Goal: Information Seeking & Learning: Learn about a topic

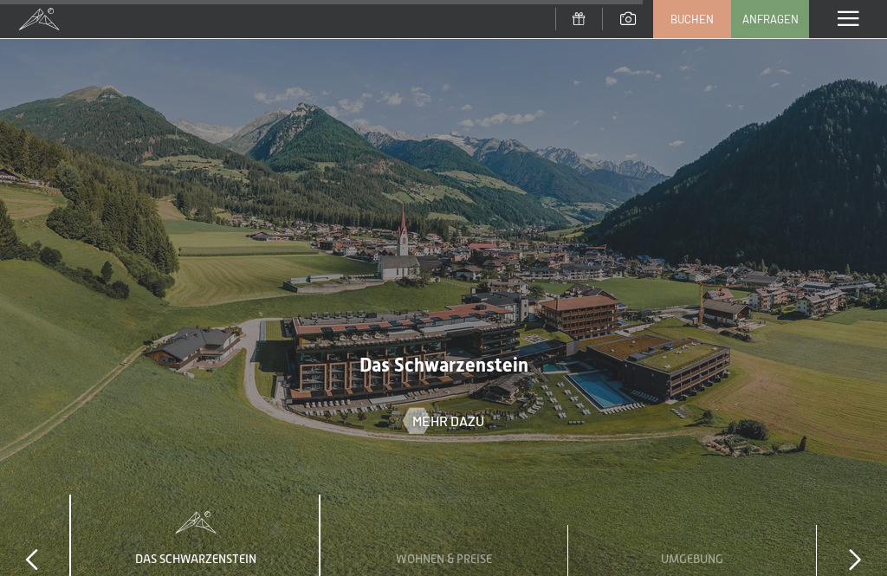
scroll to position [5300, 0]
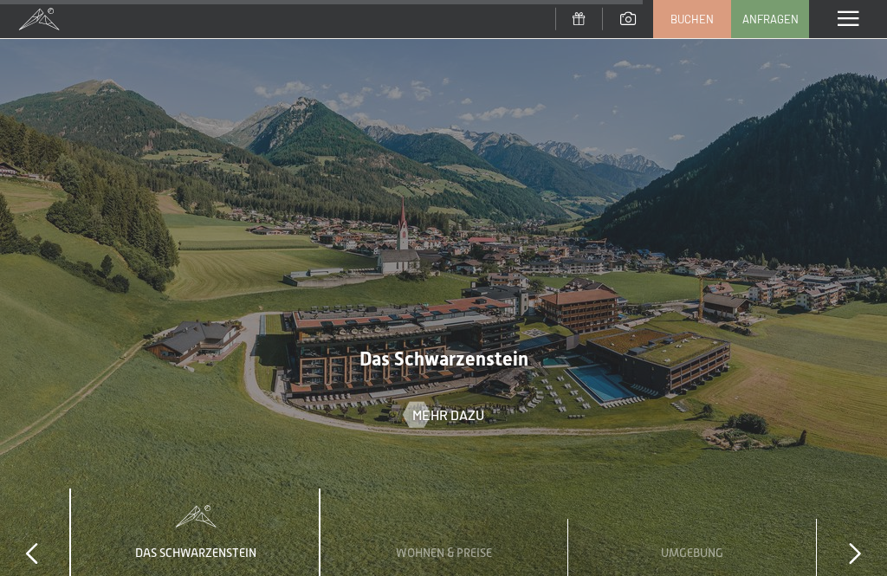
click at [465, 546] on span "Wohnen & Preise" at bounding box center [444, 553] width 96 height 14
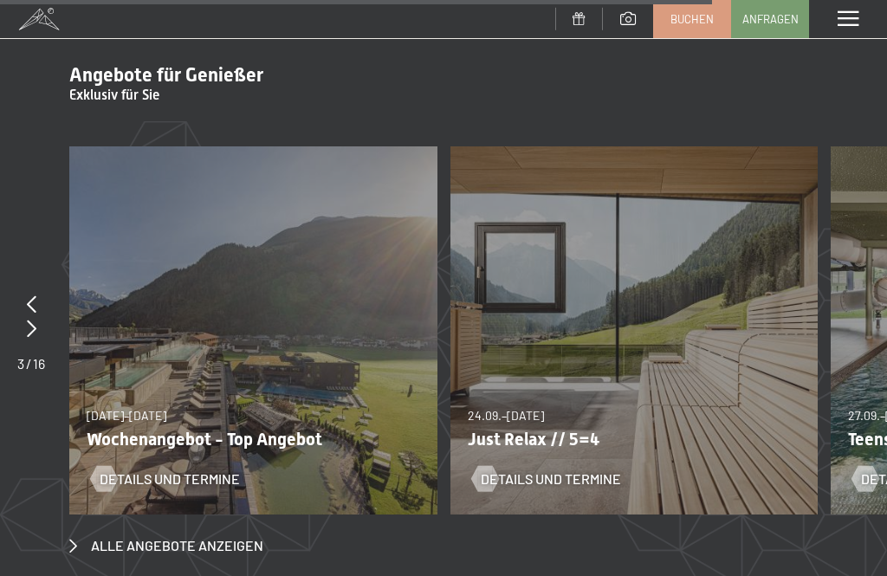
scroll to position [5871, 0]
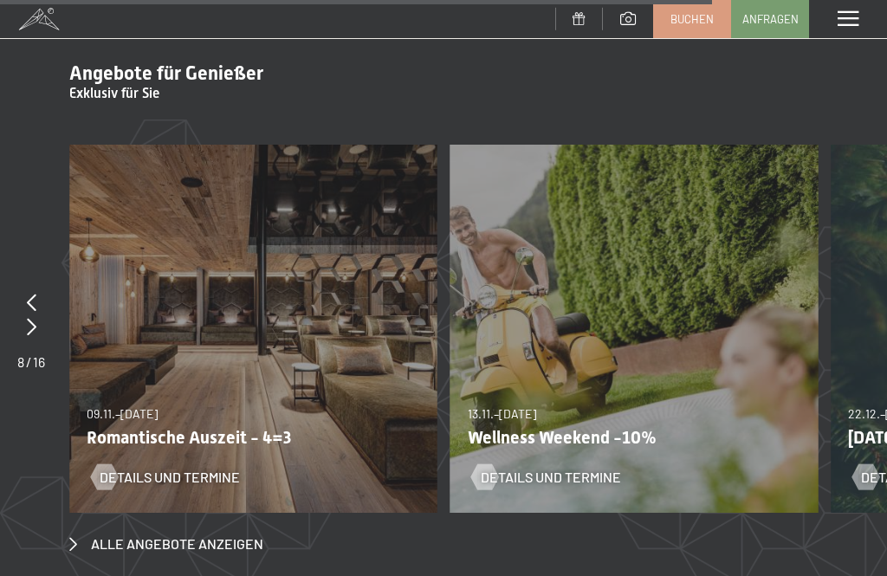
click at [774, 365] on div "13.11.–01.12.2025 11.12.–22.12.2025 15.01.–26.01.2026 12.03.–23.03.2026 14.05.–…" at bounding box center [635, 329] width 368 height 368
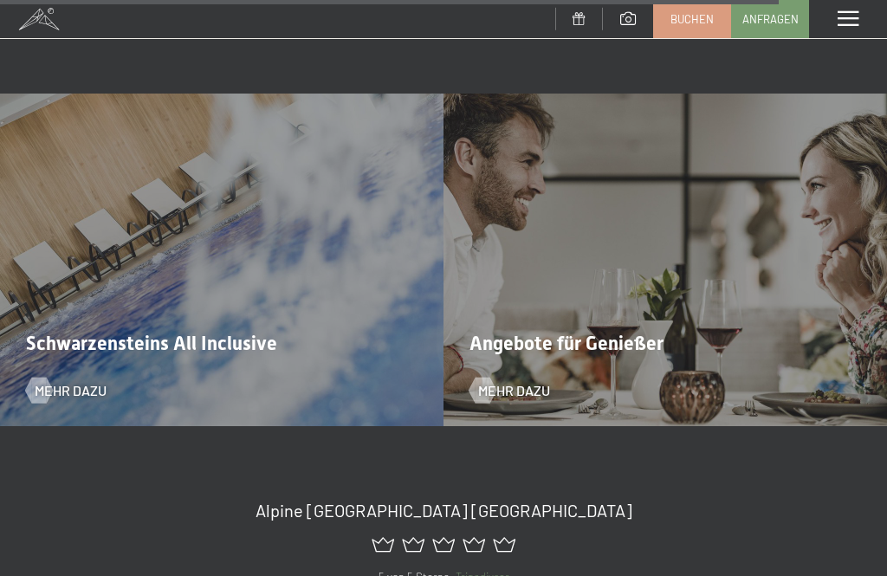
scroll to position [6424, 0]
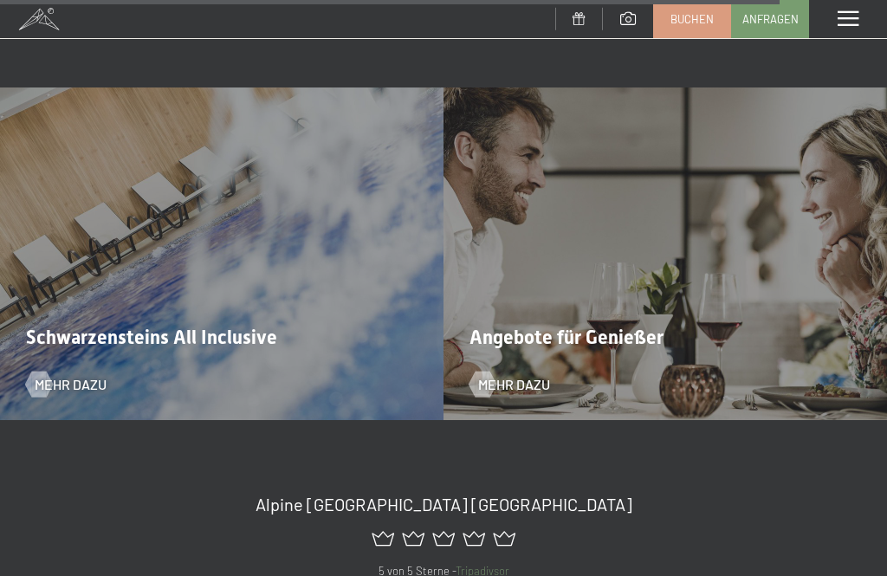
click at [93, 327] on span "Schwarzensteins All Inclusive" at bounding box center [151, 338] width 251 height 22
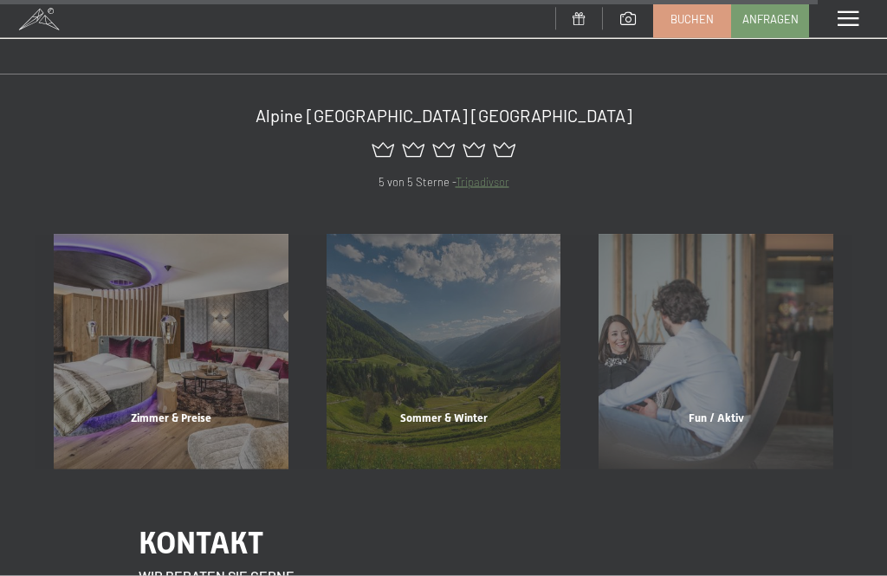
scroll to position [6813, 0]
click at [163, 410] on div "Zimmer & Preise" at bounding box center [171, 439] width 273 height 59
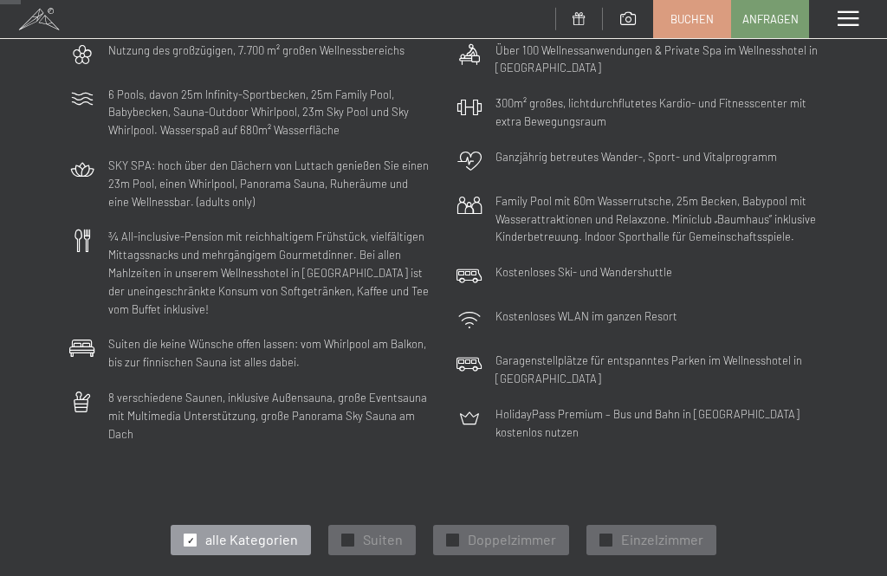
scroll to position [199, 0]
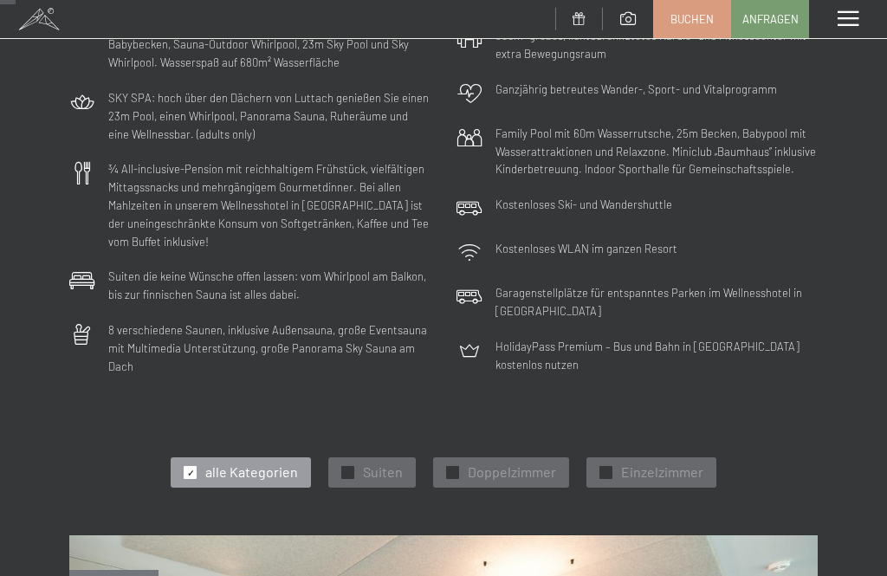
scroll to position [0, 0]
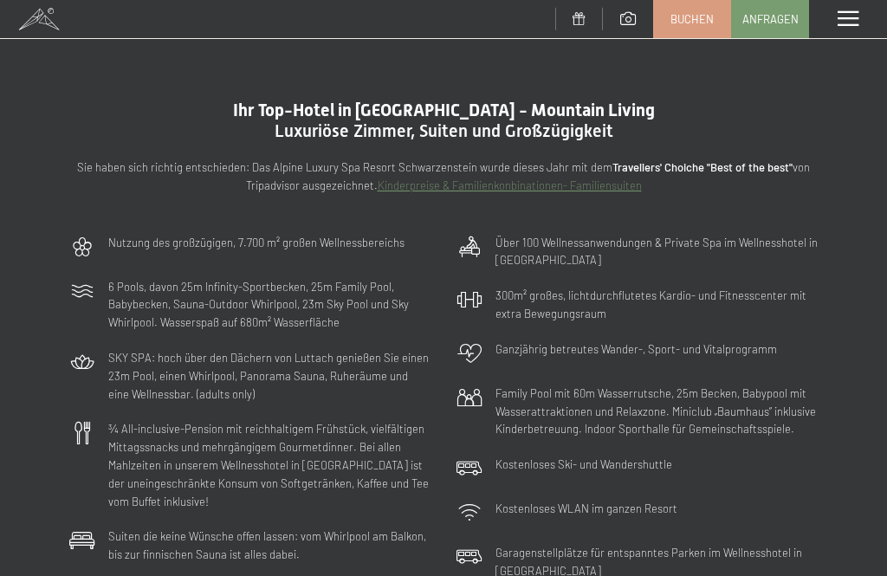
click at [861, 23] on div "Menü" at bounding box center [848, 19] width 78 height 38
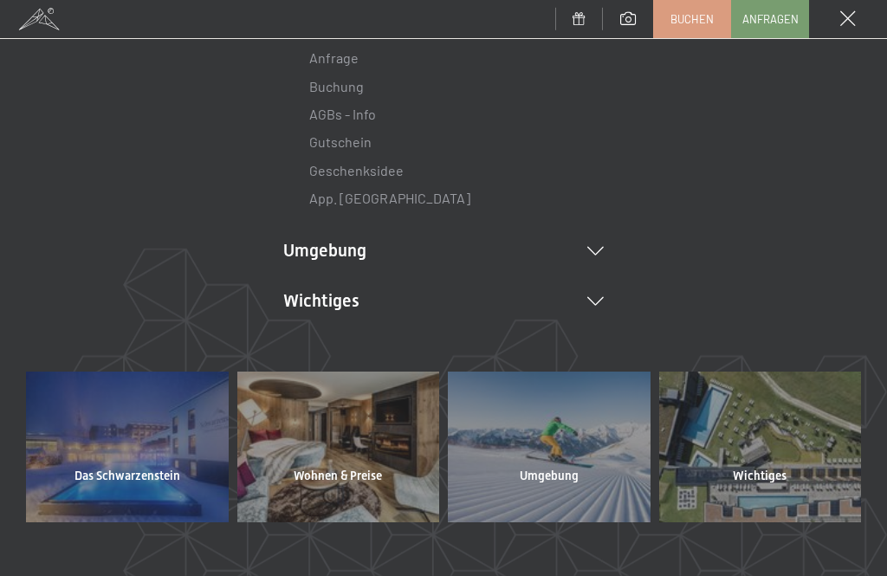
scroll to position [397, 0]
click at [118, 458] on div at bounding box center [127, 446] width 203 height 151
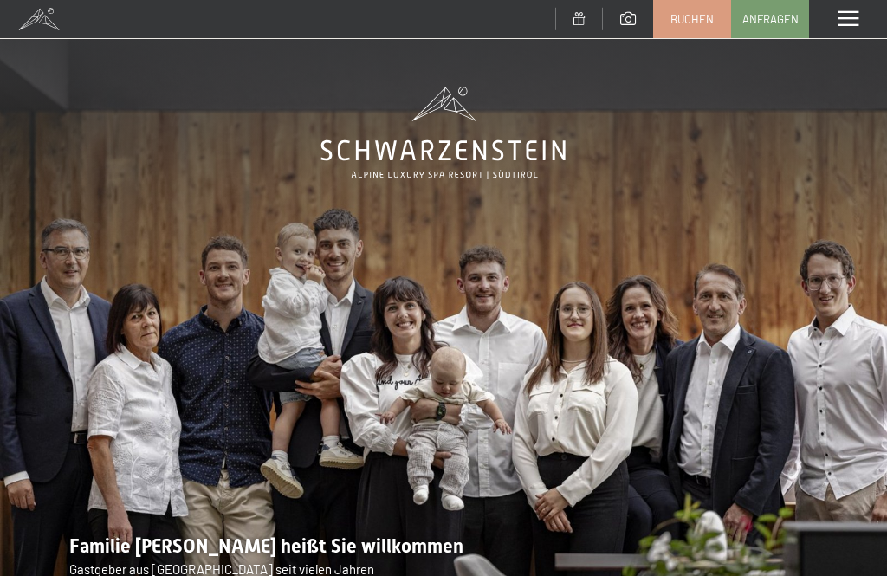
click at [851, 5] on div "Menü" at bounding box center [848, 19] width 78 height 38
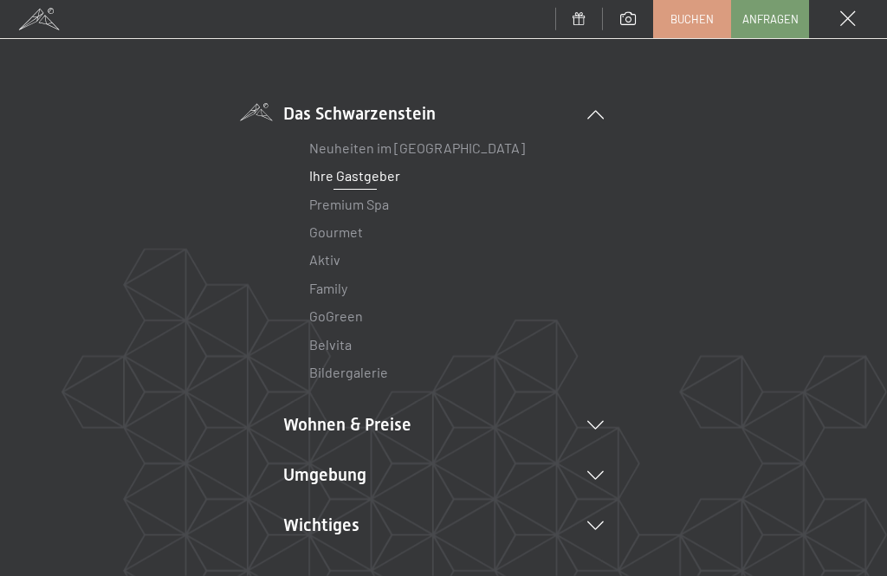
scroll to position [84, 0]
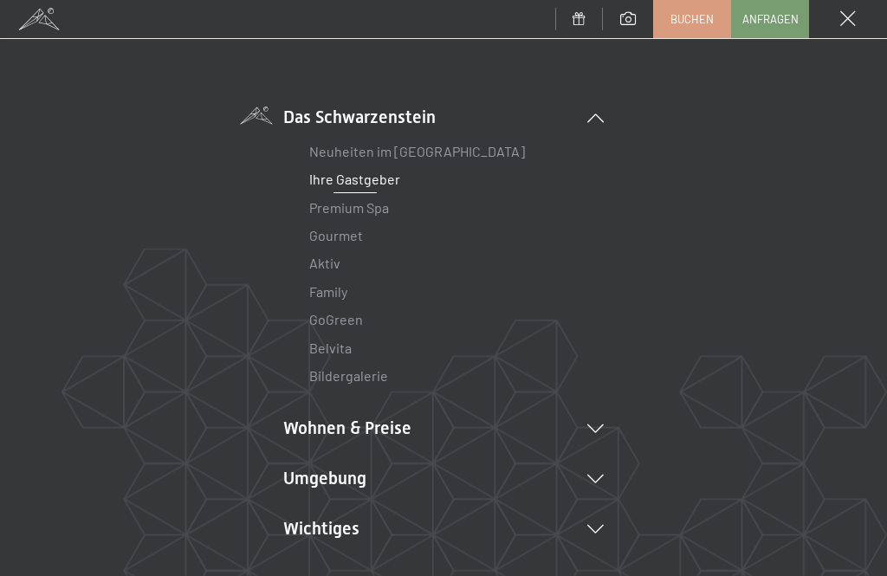
click at [344, 379] on link "Bildergalerie" at bounding box center [348, 375] width 79 height 16
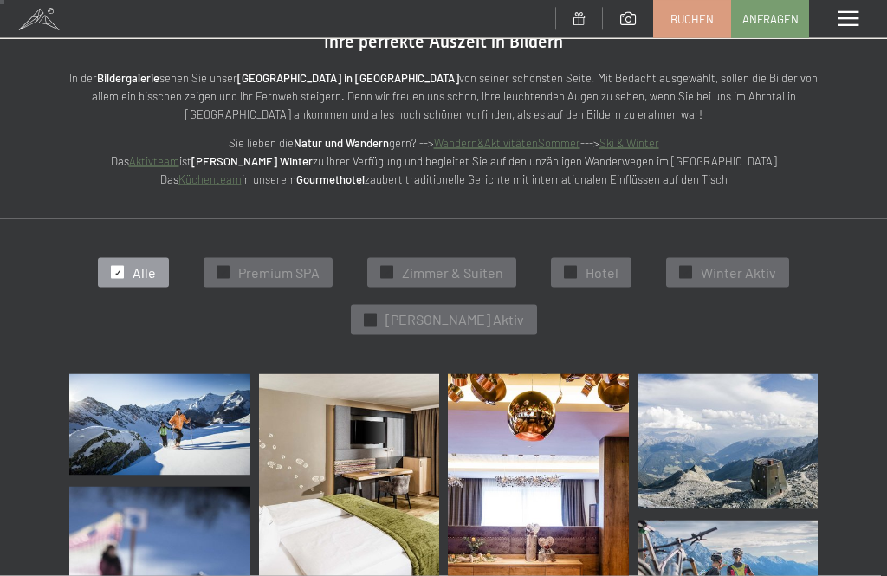
scroll to position [90, 0]
click at [289, 276] on span "Premium SPA" at bounding box center [278, 272] width 81 height 19
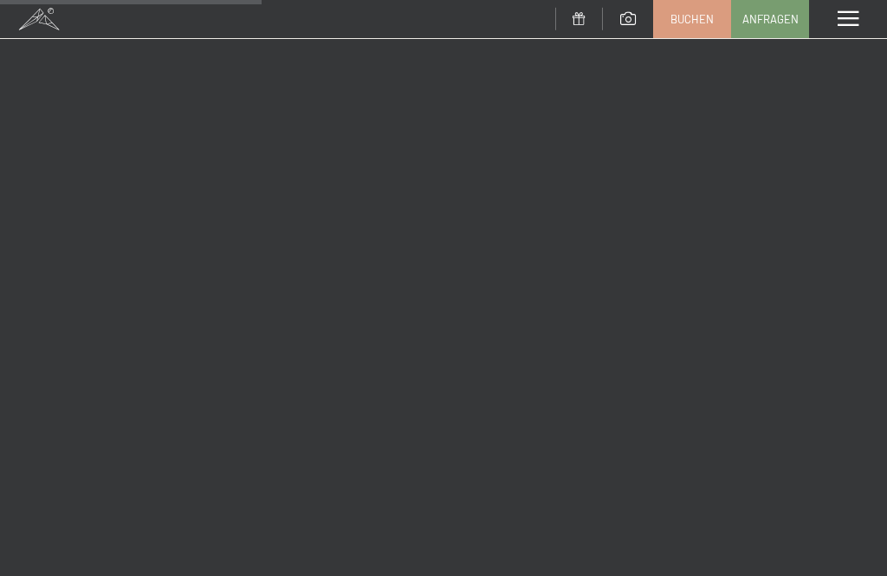
scroll to position [833, 0]
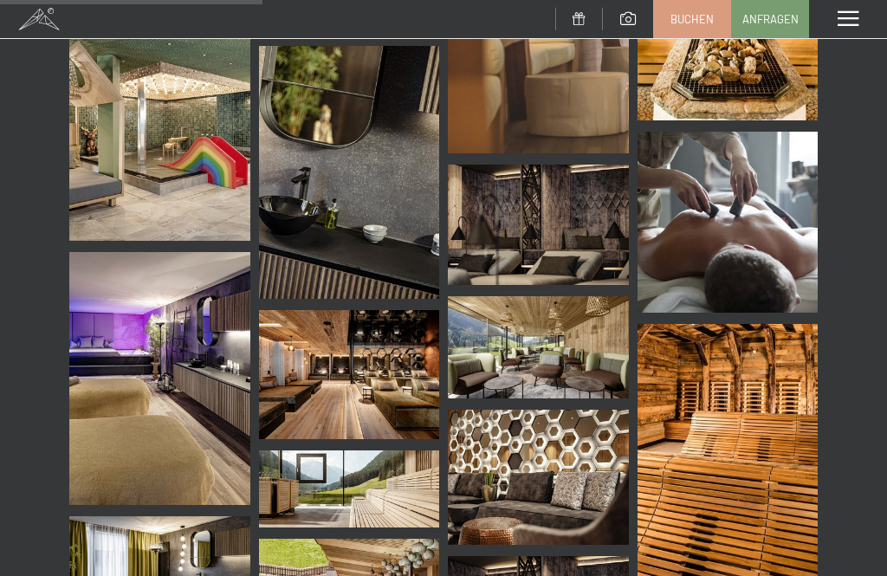
click at [110, 410] on img at bounding box center [159, 378] width 181 height 253
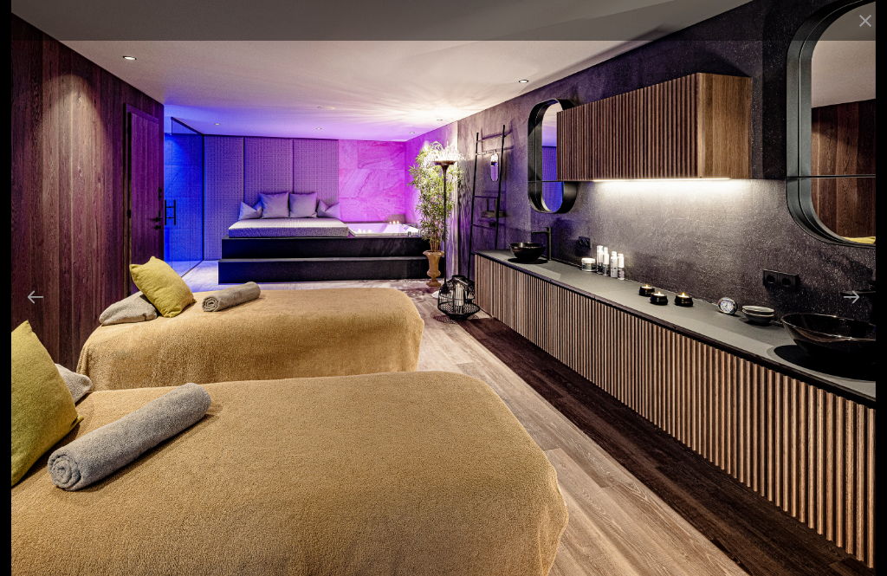
click at [31, 314] on button "Previous slide" at bounding box center [35, 297] width 36 height 34
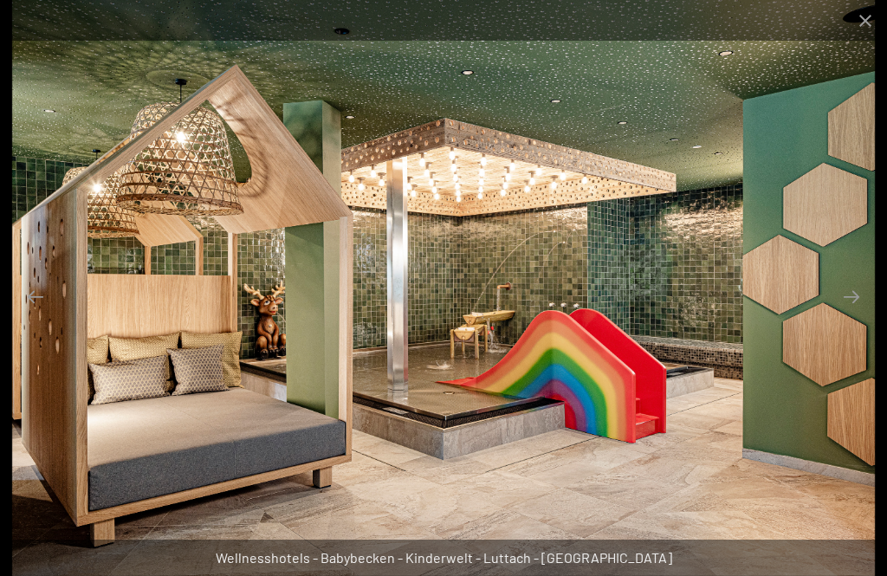
click at [30, 314] on button "Previous slide" at bounding box center [35, 297] width 36 height 34
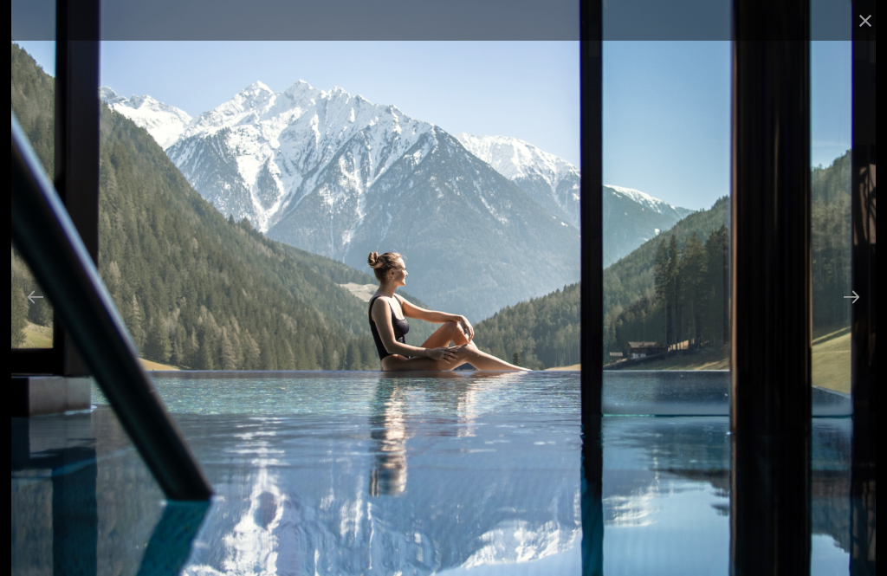
click at [18, 314] on button "Previous slide" at bounding box center [35, 297] width 36 height 34
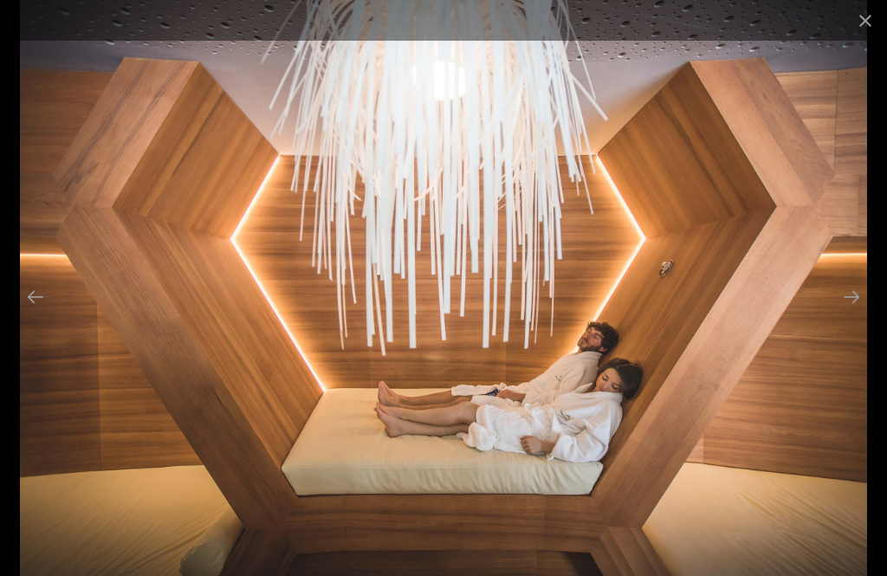
click at [19, 314] on button "Previous slide" at bounding box center [35, 297] width 36 height 34
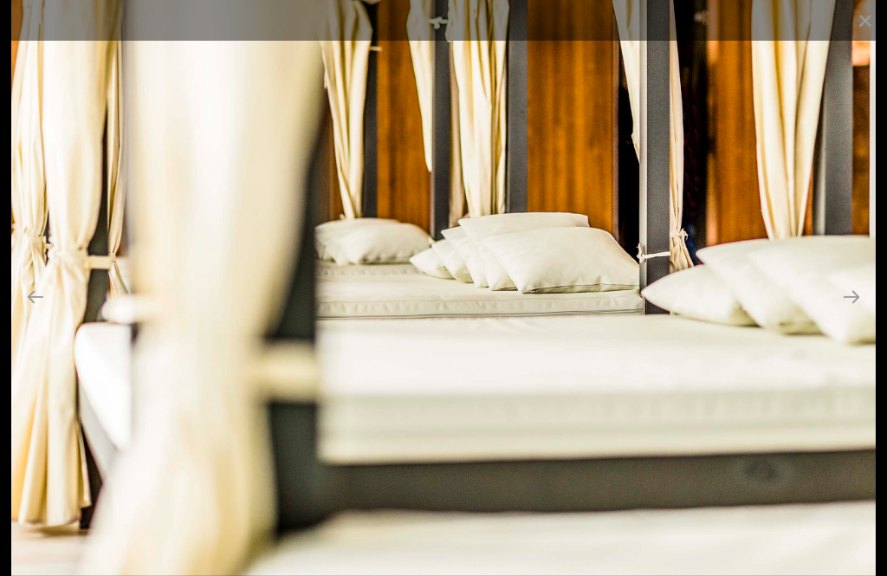
click at [26, 308] on button "Previous slide" at bounding box center [35, 297] width 36 height 34
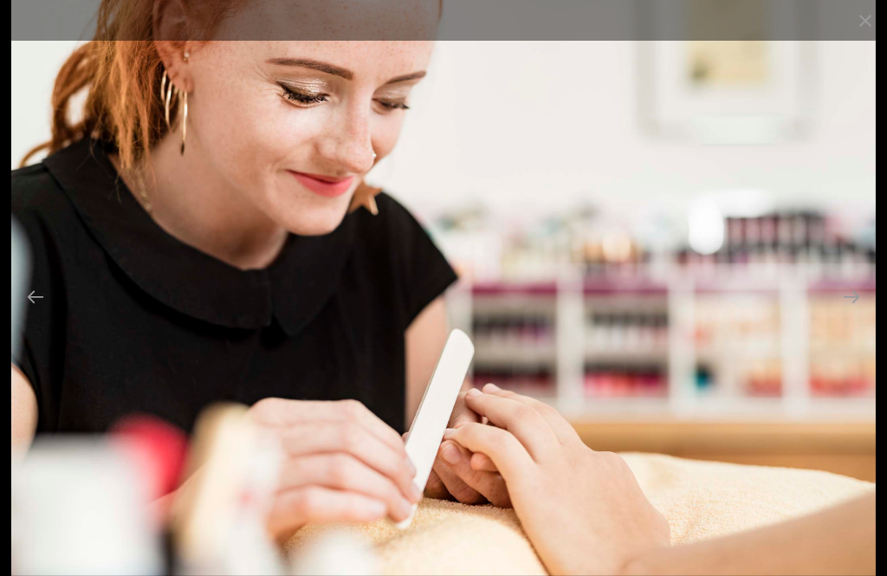
click at [19, 308] on button "Previous slide" at bounding box center [35, 297] width 36 height 34
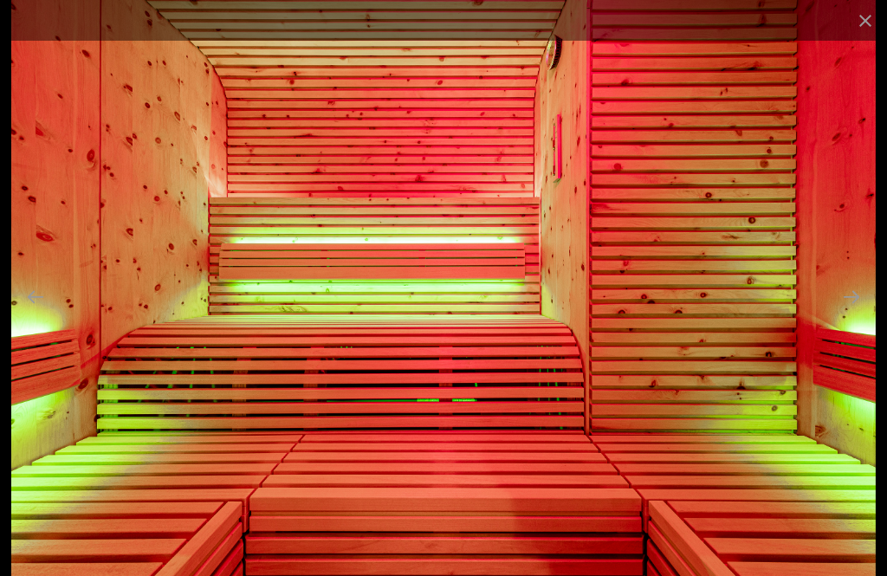
click at [20, 308] on button "Previous slide" at bounding box center [35, 297] width 36 height 34
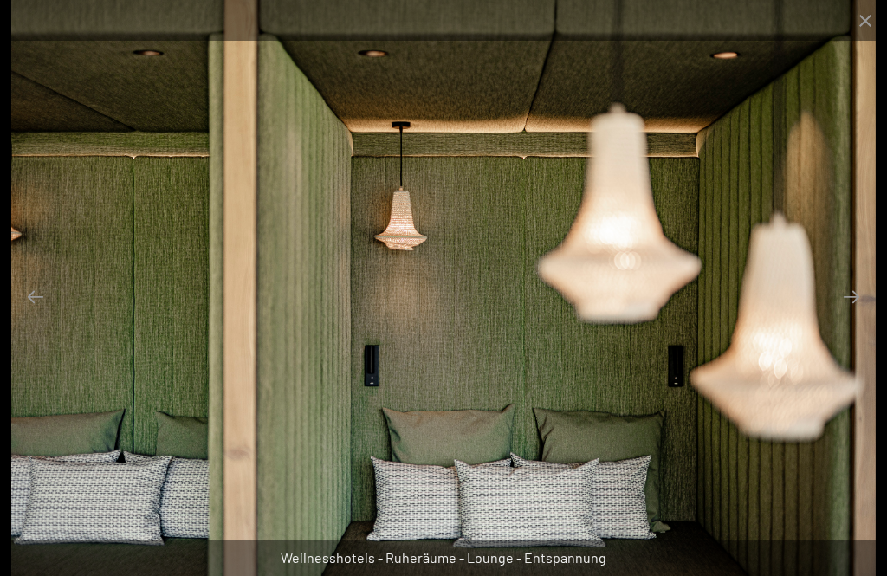
click at [23, 314] on button "Previous slide" at bounding box center [35, 297] width 36 height 34
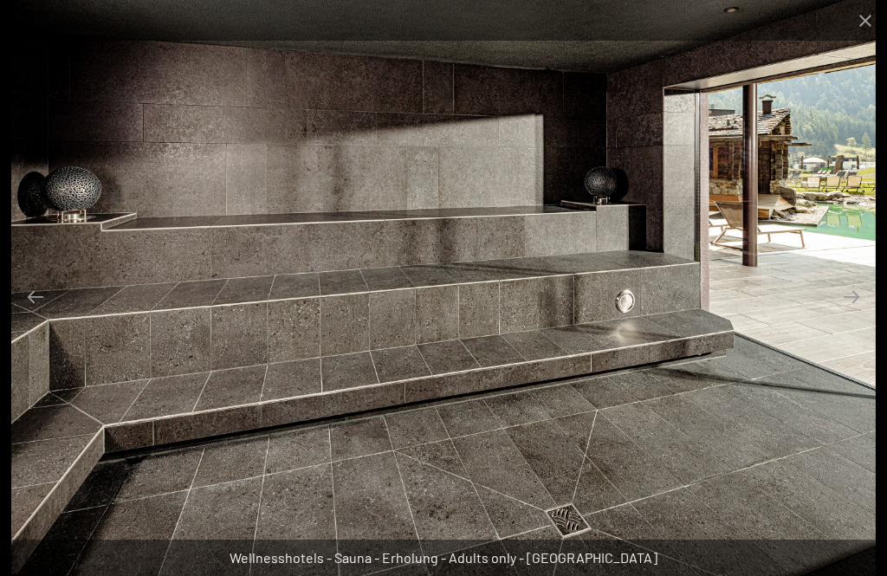
click at [19, 314] on button "Previous slide" at bounding box center [35, 297] width 36 height 34
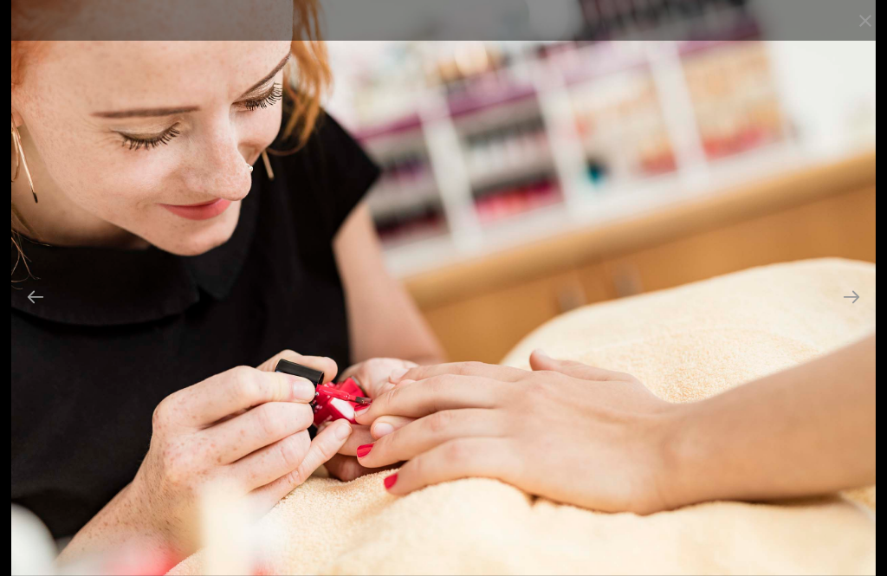
click at [18, 314] on button "Previous slide" at bounding box center [35, 297] width 36 height 34
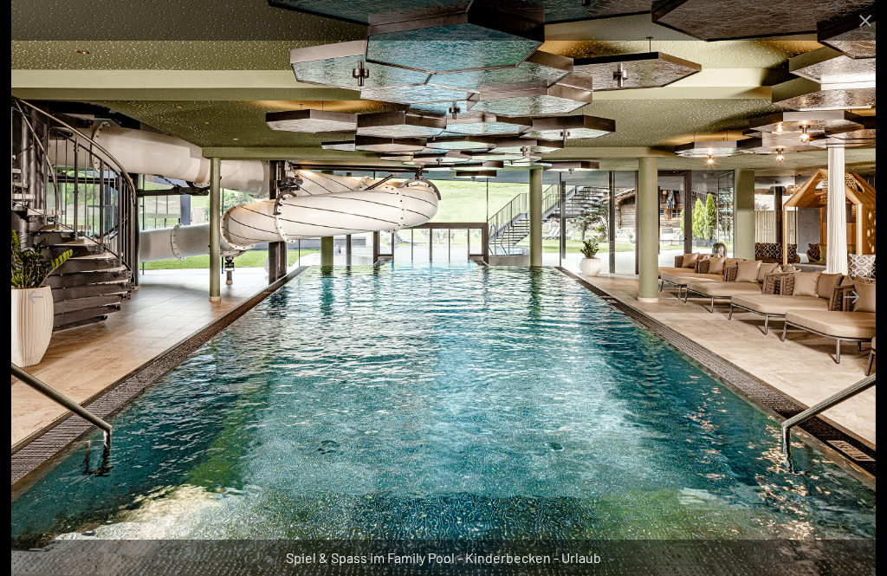
click at [38, 313] on button "Previous slide" at bounding box center [35, 297] width 36 height 34
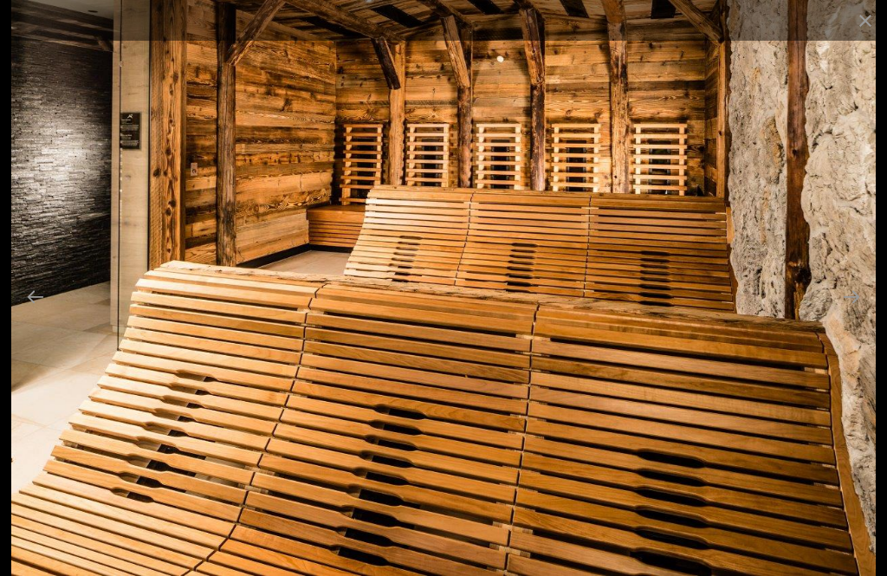
click at [30, 310] on button "Previous slide" at bounding box center [35, 297] width 36 height 34
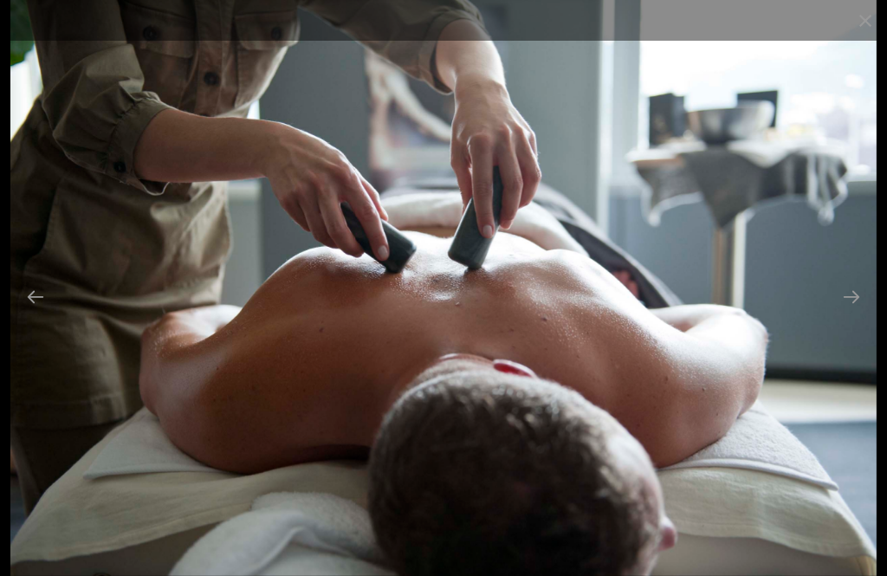
click at [23, 314] on button "Previous slide" at bounding box center [35, 297] width 36 height 34
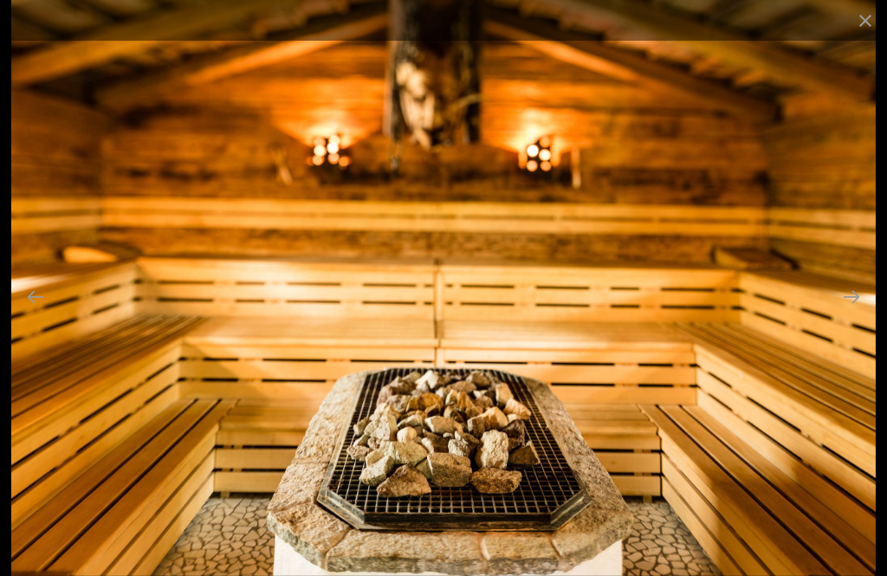
click at [27, 314] on button "Previous slide" at bounding box center [35, 297] width 36 height 34
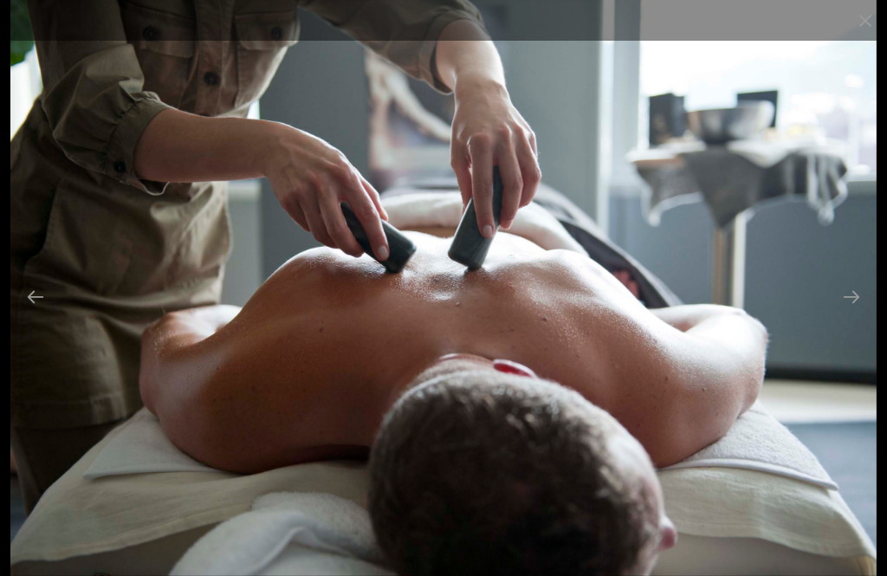
click at [875, 14] on button "Close gallery" at bounding box center [865, 20] width 43 height 41
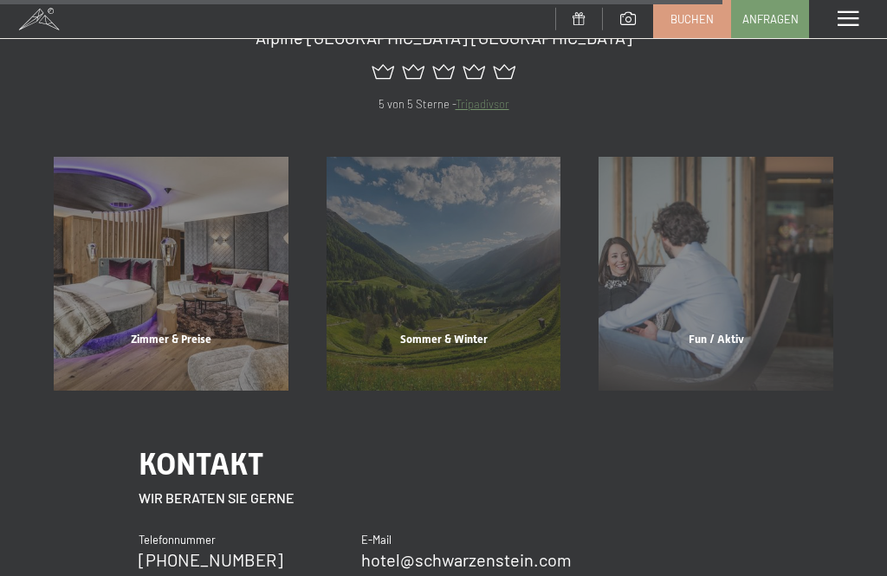
scroll to position [2356, 0]
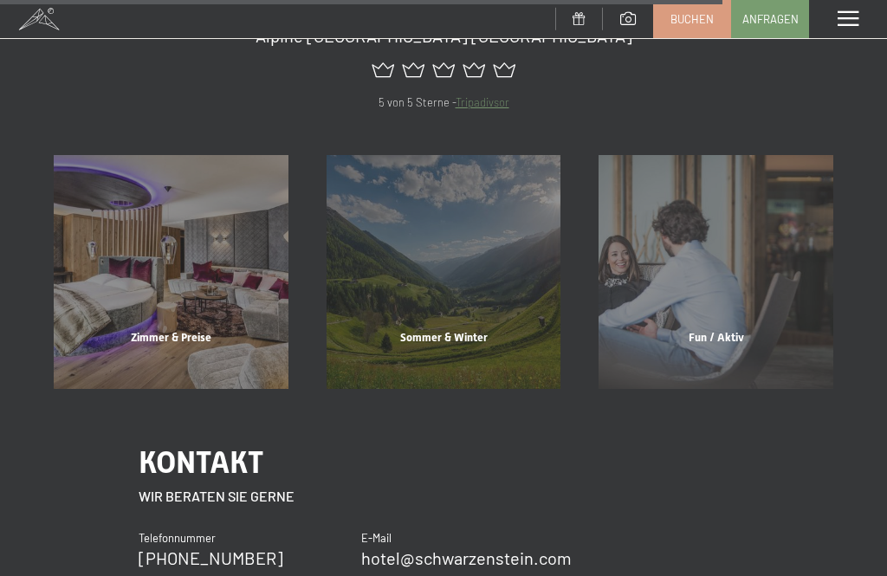
click at [730, 267] on div "Fun / Aktiv Mehr erfahren" at bounding box center [716, 272] width 273 height 235
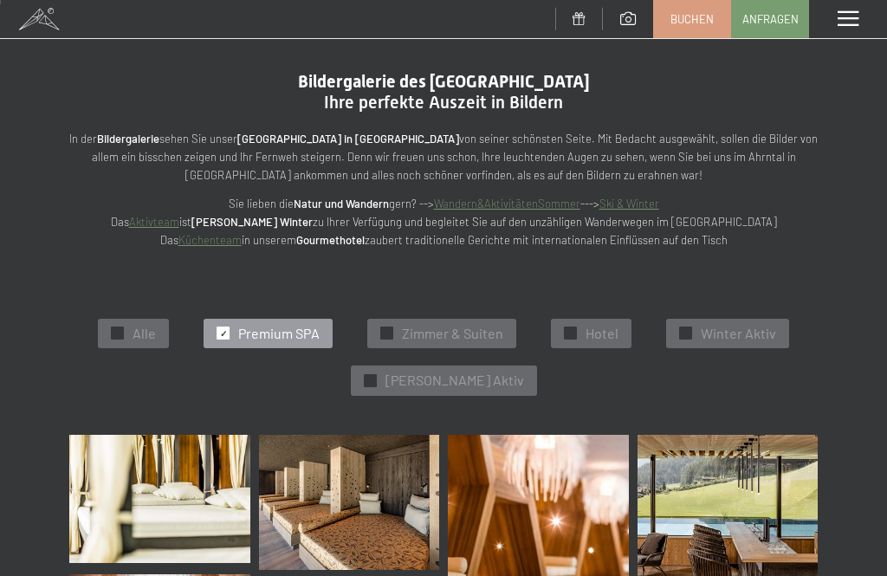
scroll to position [26, 0]
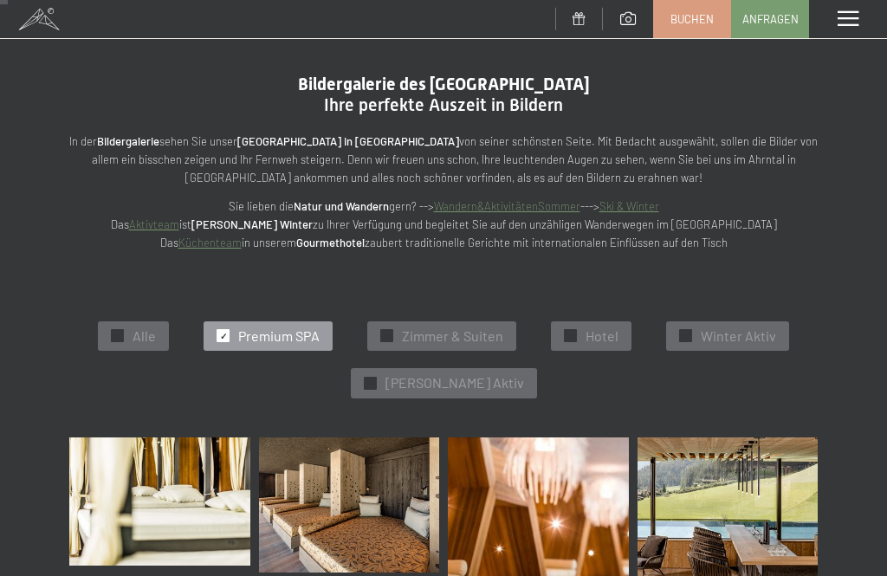
click at [600, 321] on div "✓ Hotel" at bounding box center [591, 335] width 81 height 29
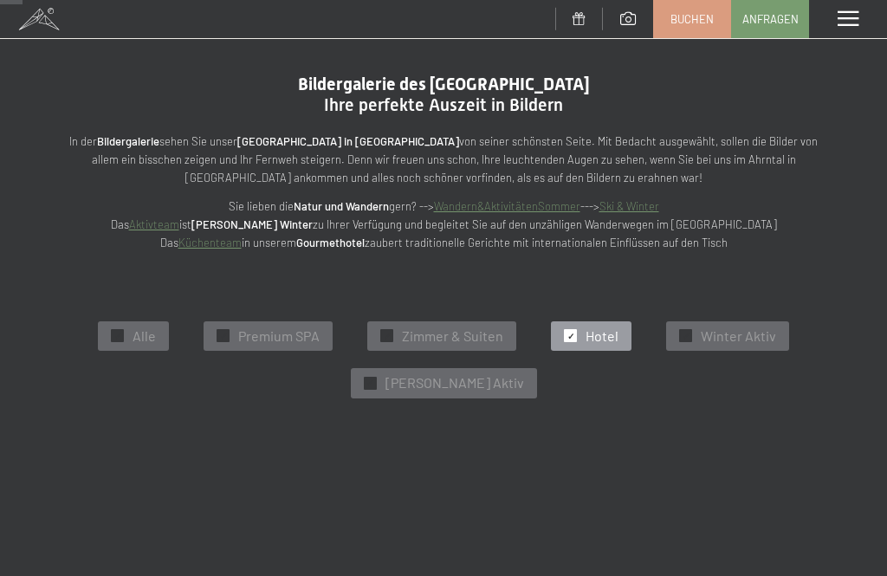
scroll to position [200, 0]
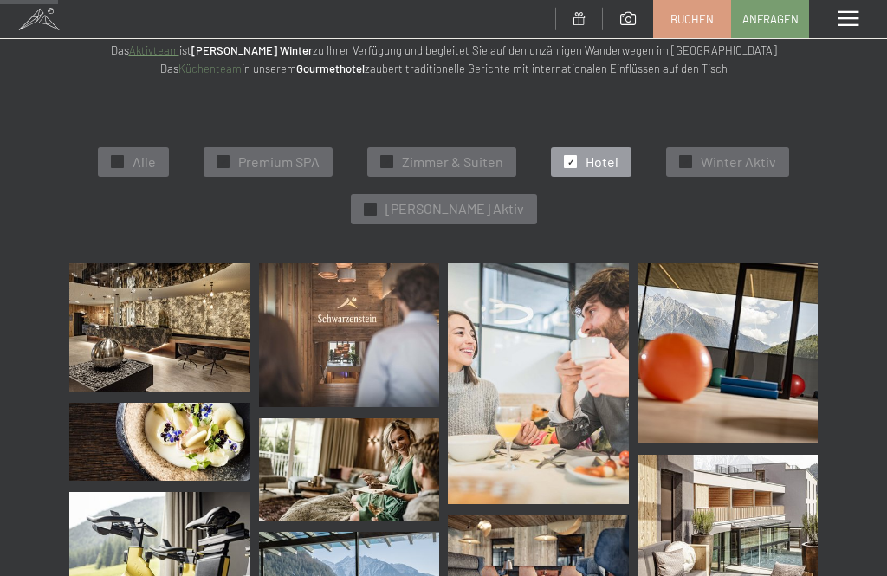
click at [151, 330] on img at bounding box center [159, 327] width 181 height 129
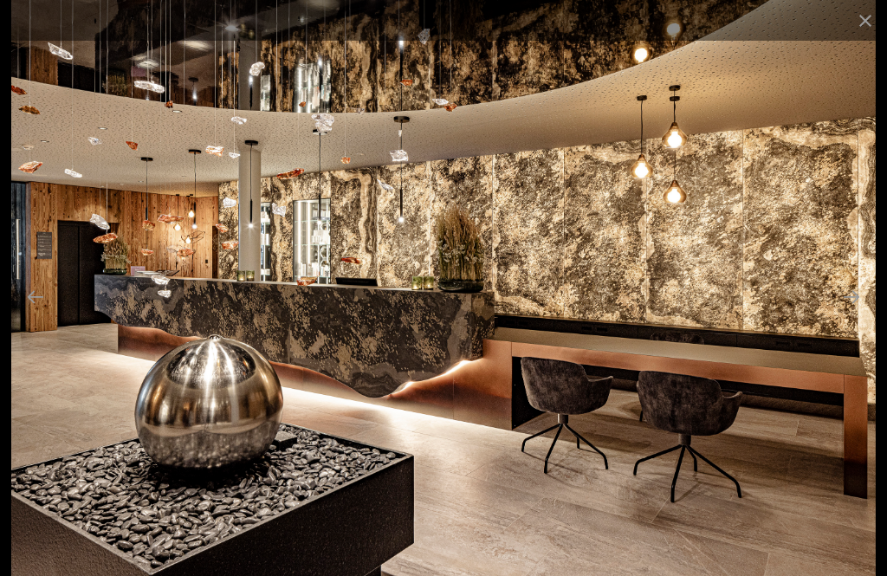
click at [34, 314] on button "Previous slide" at bounding box center [35, 297] width 36 height 34
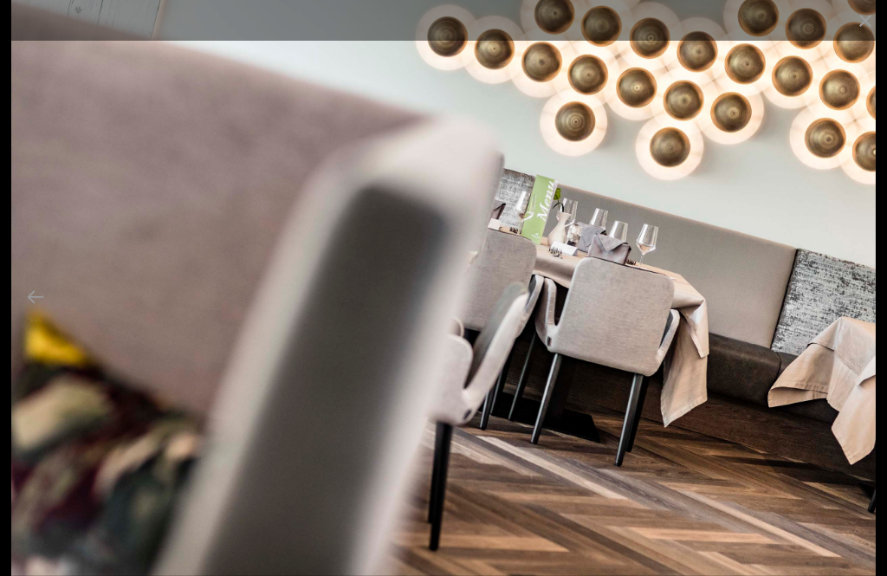
click at [32, 314] on button "Previous slide" at bounding box center [35, 297] width 36 height 34
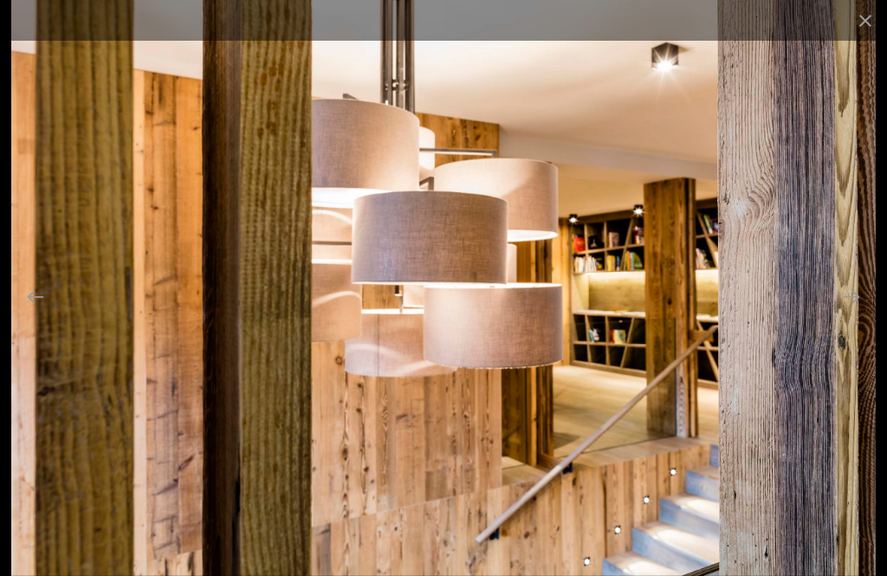
click at [24, 314] on button "Previous slide" at bounding box center [35, 297] width 36 height 34
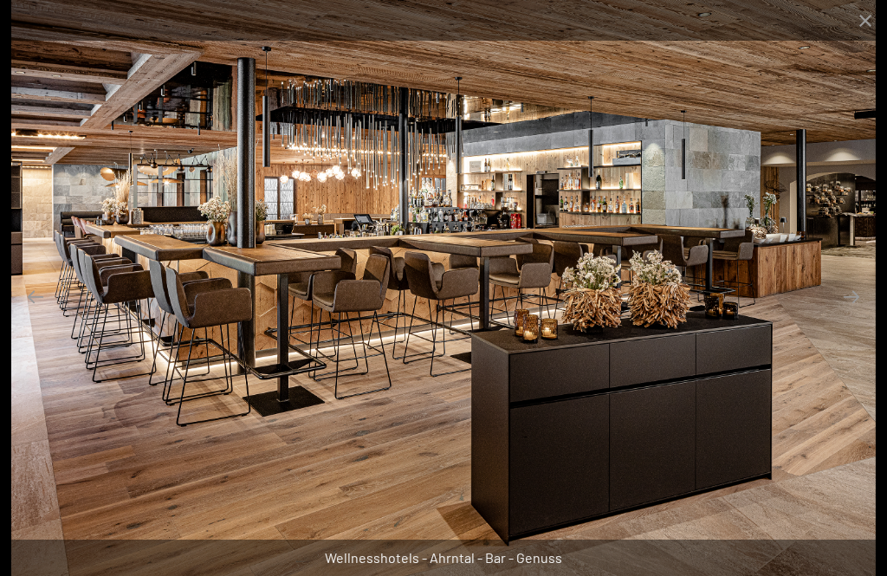
click at [30, 314] on button "Previous slide" at bounding box center [35, 297] width 36 height 34
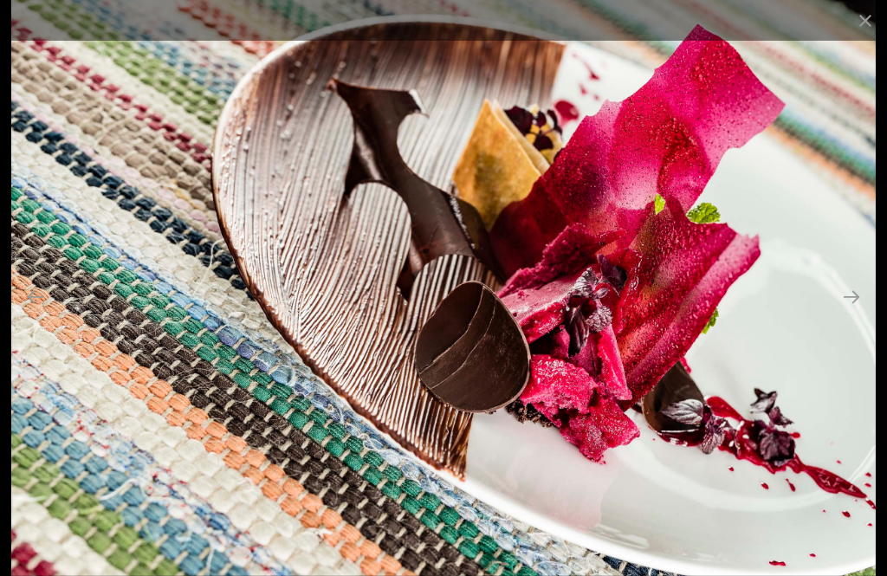
click at [28, 314] on button "Previous slide" at bounding box center [35, 297] width 36 height 34
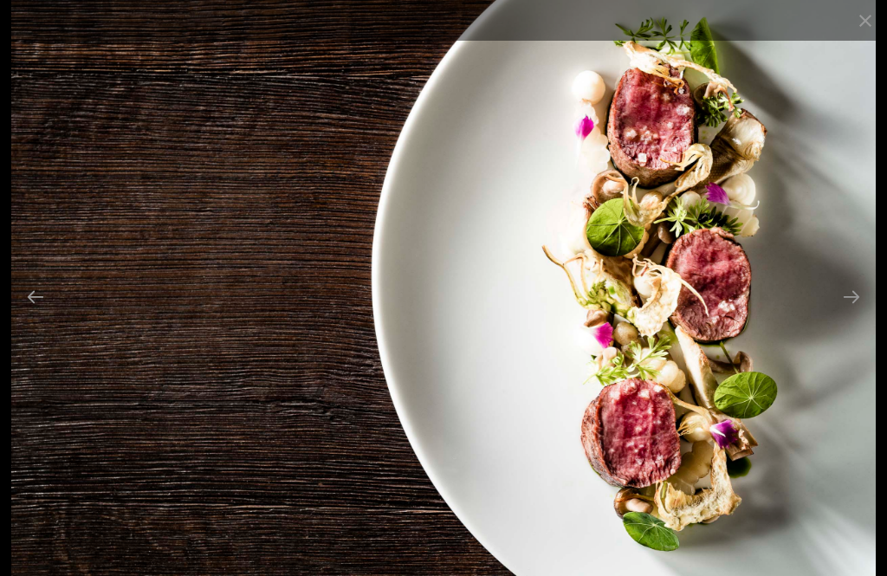
click at [36, 314] on button "Previous slide" at bounding box center [35, 297] width 36 height 34
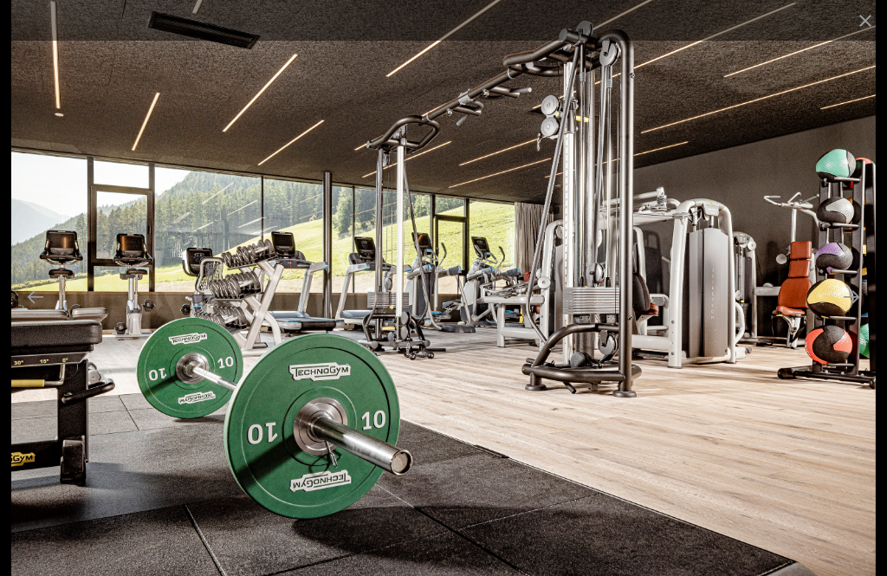
click at [29, 314] on button "Previous slide" at bounding box center [35, 297] width 36 height 34
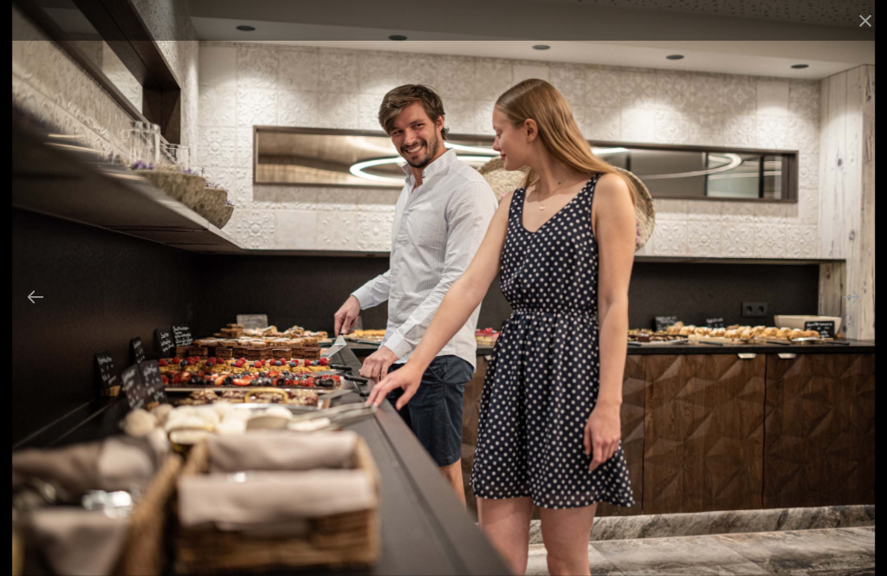
click at [35, 314] on button "Previous slide" at bounding box center [35, 297] width 36 height 34
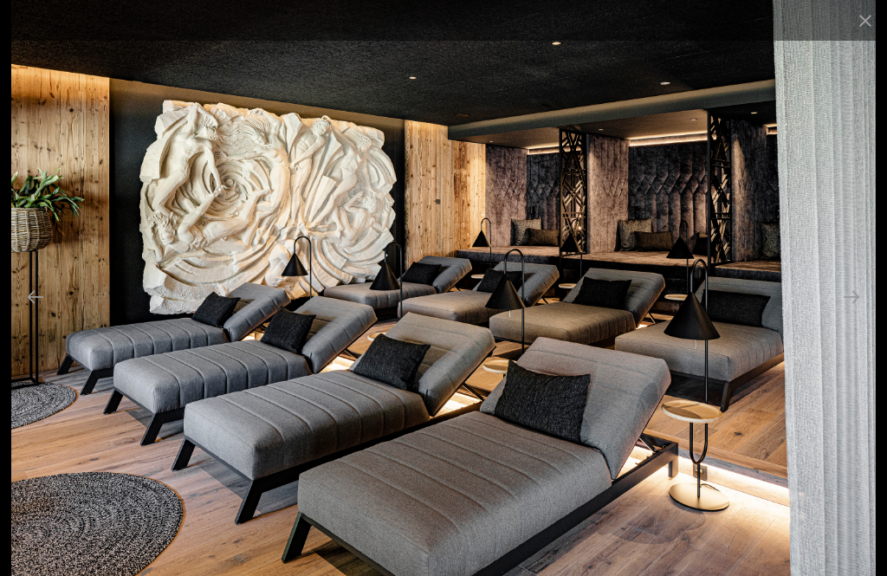
click at [32, 314] on button "Previous slide" at bounding box center [35, 297] width 36 height 34
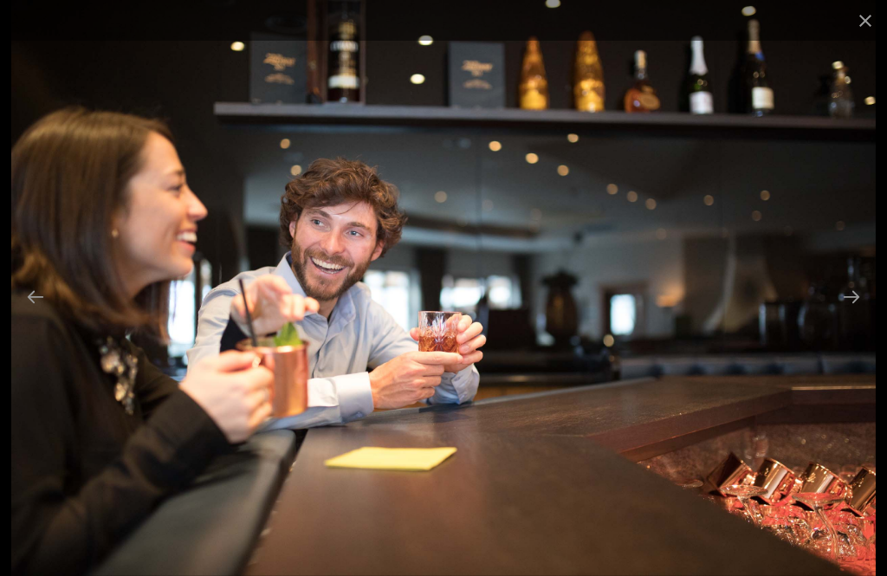
click at [28, 311] on button "Previous slide" at bounding box center [35, 297] width 36 height 34
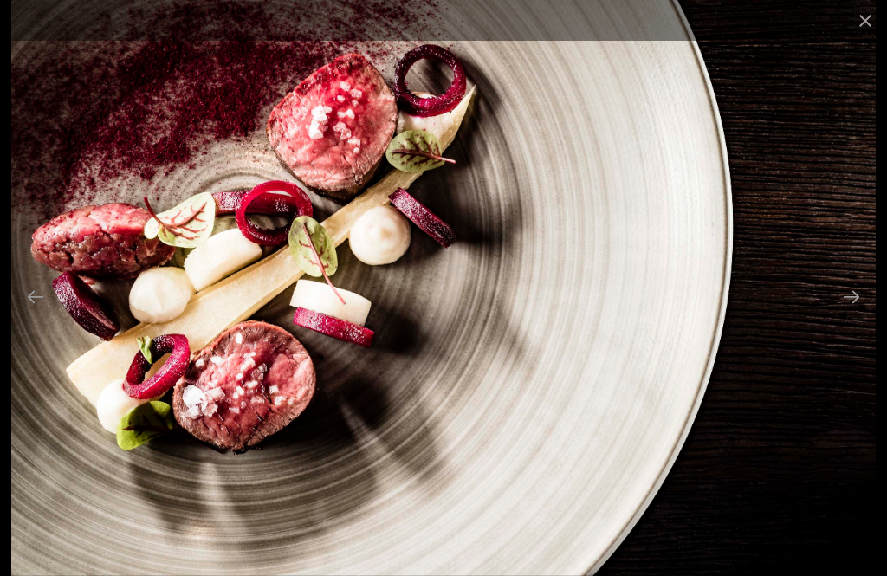
click at [26, 313] on button "Previous slide" at bounding box center [35, 297] width 36 height 34
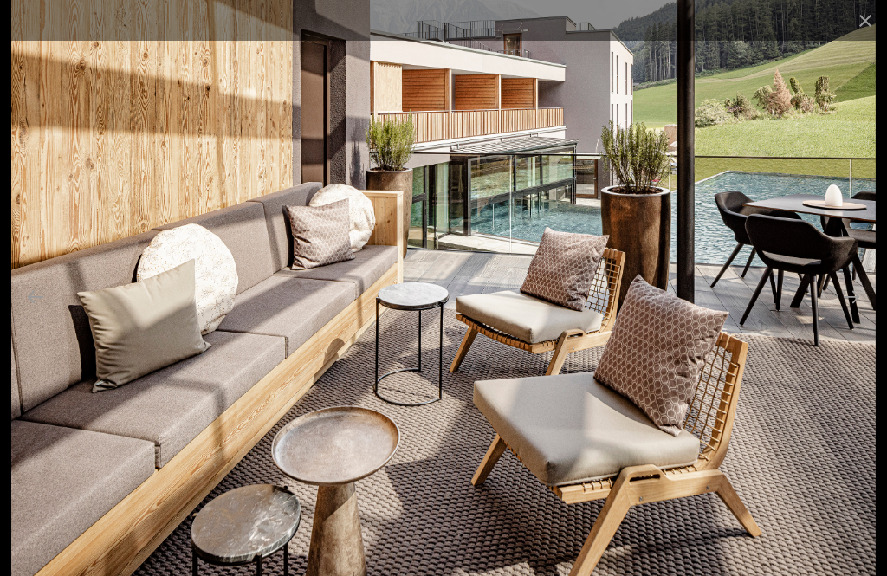
click at [25, 310] on button "Previous slide" at bounding box center [35, 297] width 36 height 34
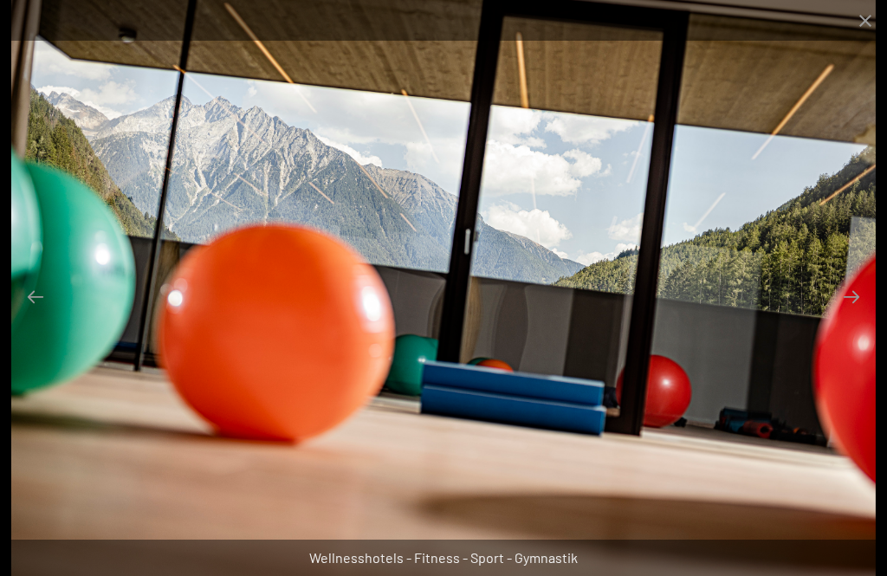
click at [20, 309] on button "Previous slide" at bounding box center [35, 297] width 36 height 34
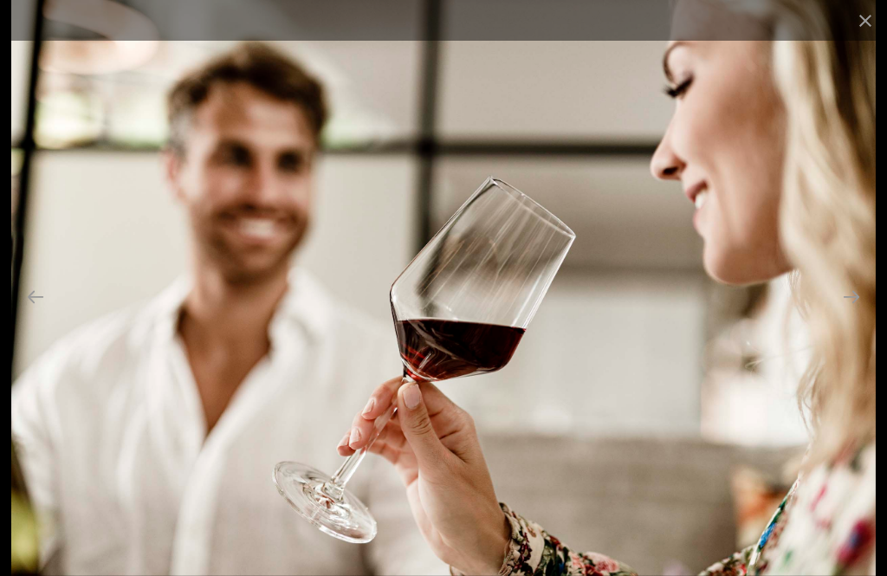
click at [22, 309] on button "Previous slide" at bounding box center [35, 297] width 36 height 34
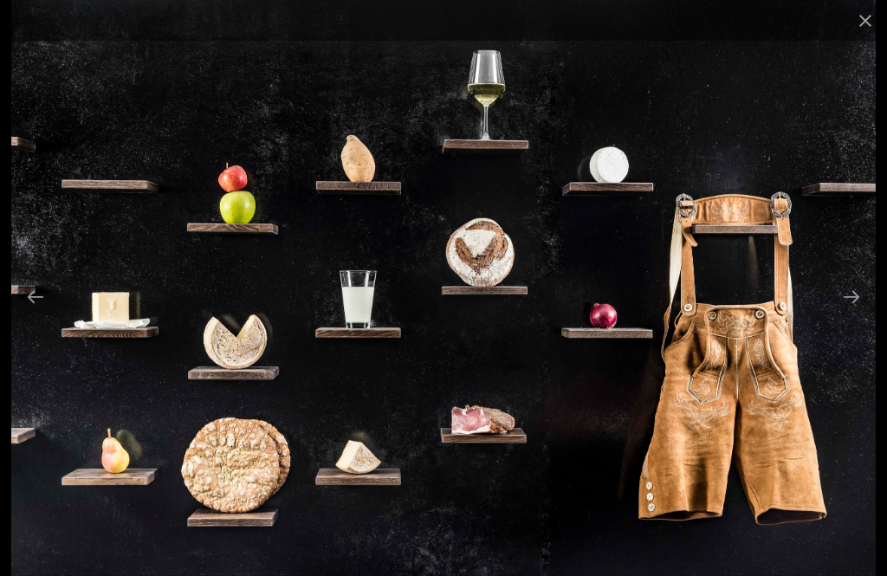
click at [29, 308] on button "Previous slide" at bounding box center [35, 297] width 36 height 34
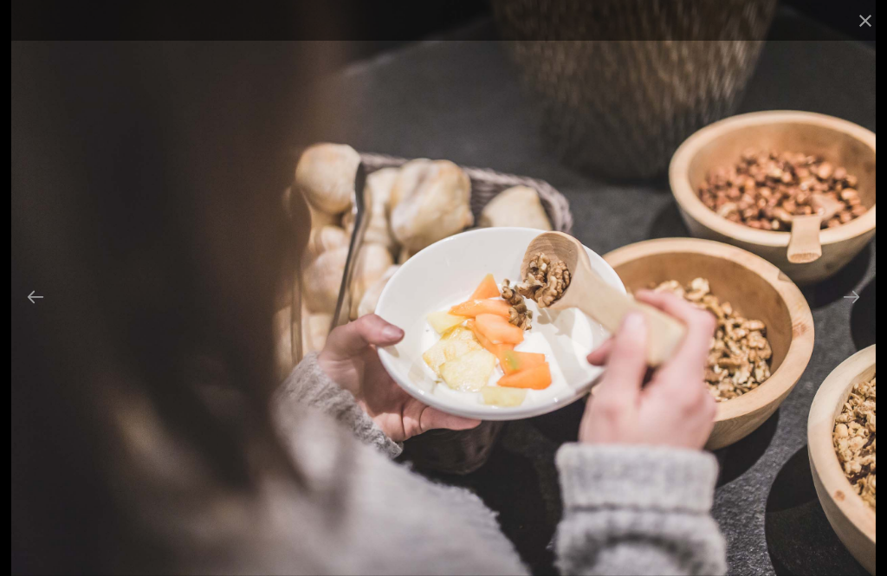
click at [36, 314] on button "Previous slide" at bounding box center [35, 297] width 36 height 34
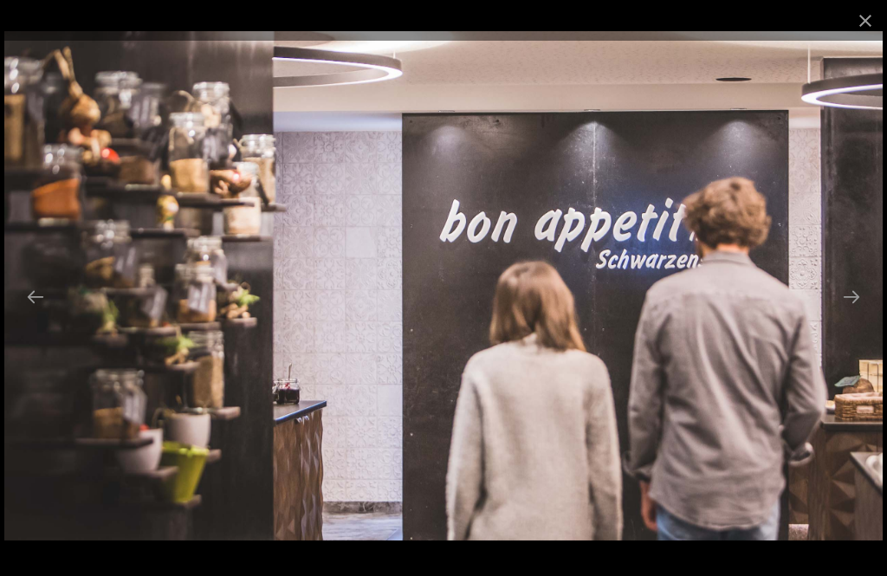
click at [17, 314] on button "Previous slide" at bounding box center [35, 297] width 36 height 34
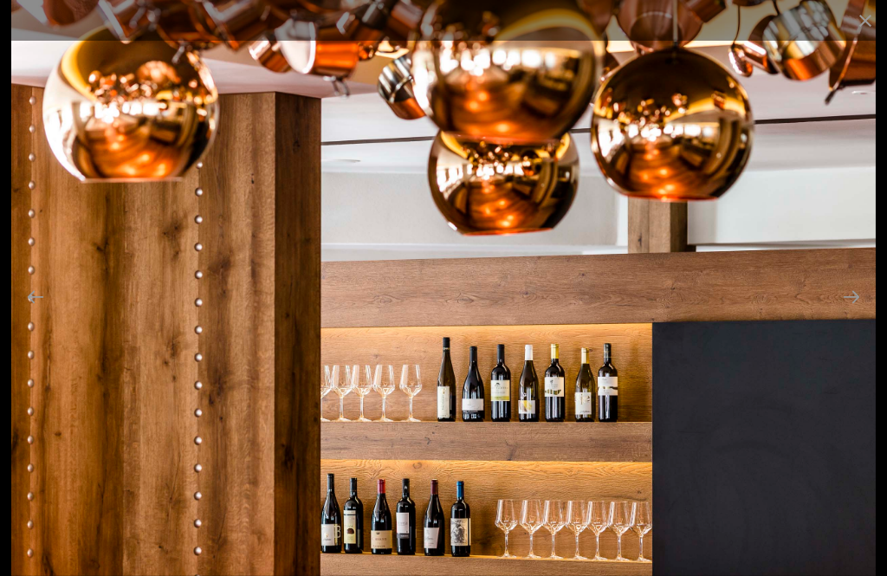
click at [23, 314] on button "Previous slide" at bounding box center [35, 297] width 36 height 34
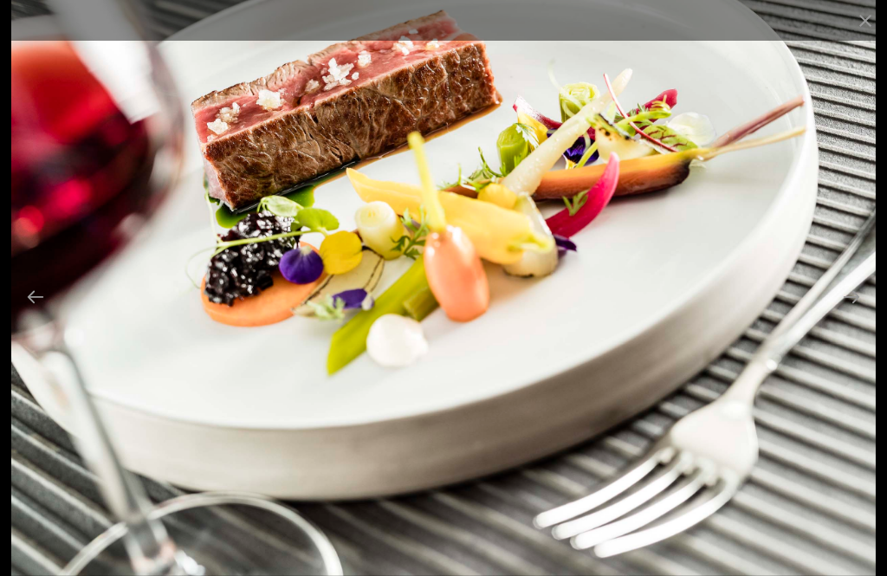
click at [19, 312] on button "Previous slide" at bounding box center [35, 297] width 36 height 34
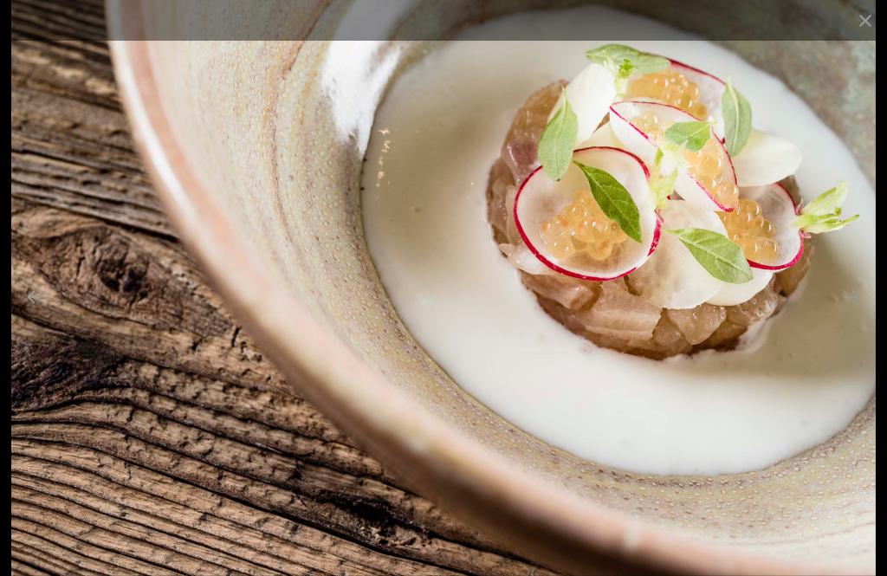
click at [17, 314] on button "Previous slide" at bounding box center [35, 297] width 36 height 34
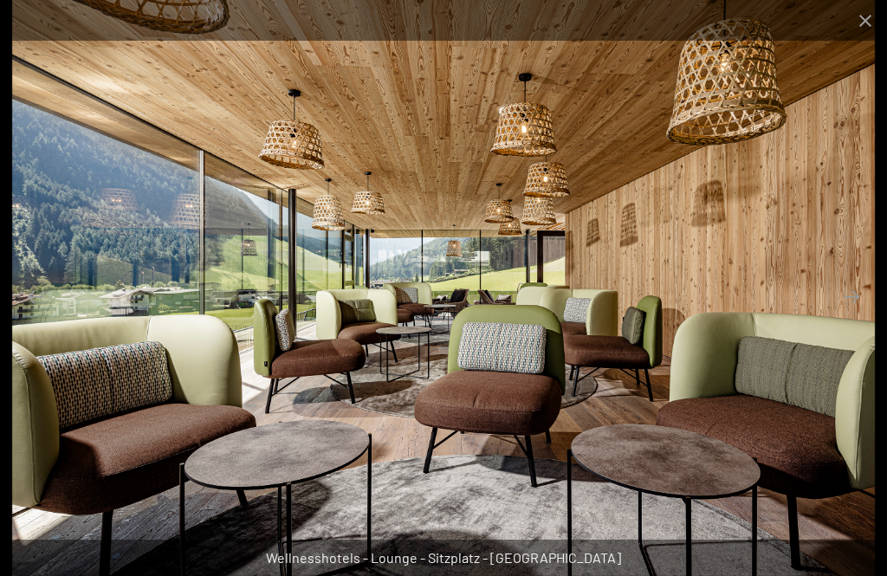
click at [22, 314] on button "Previous slide" at bounding box center [35, 297] width 36 height 34
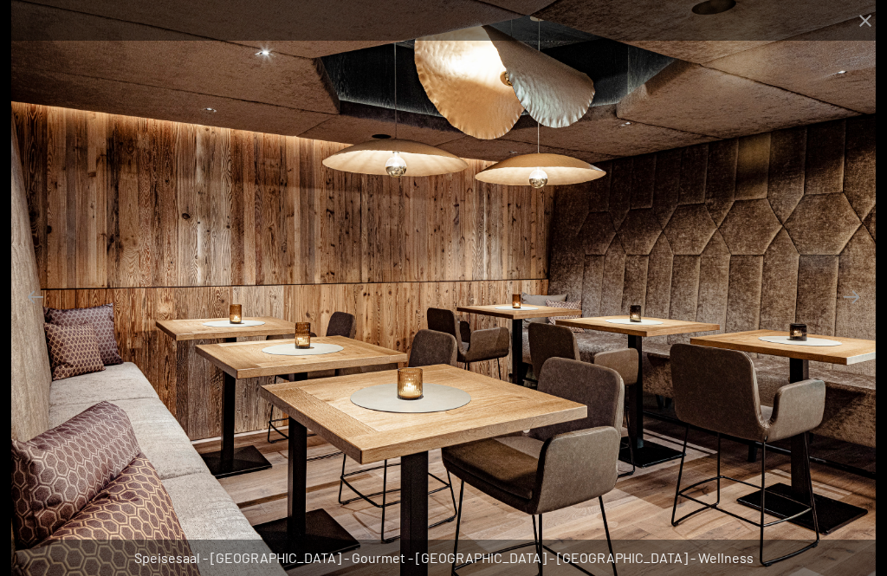
click at [20, 314] on button "Previous slide" at bounding box center [35, 297] width 36 height 34
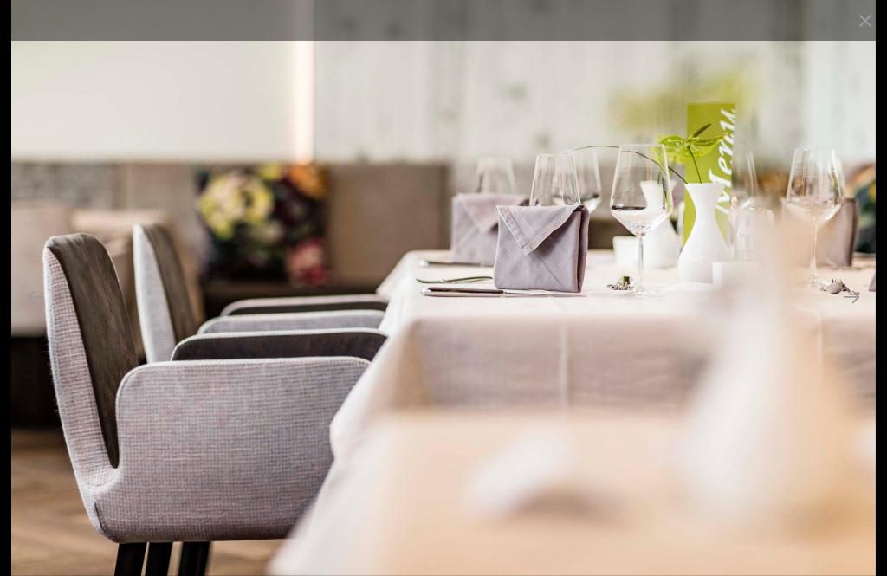
click at [32, 314] on button "Previous slide" at bounding box center [35, 297] width 36 height 34
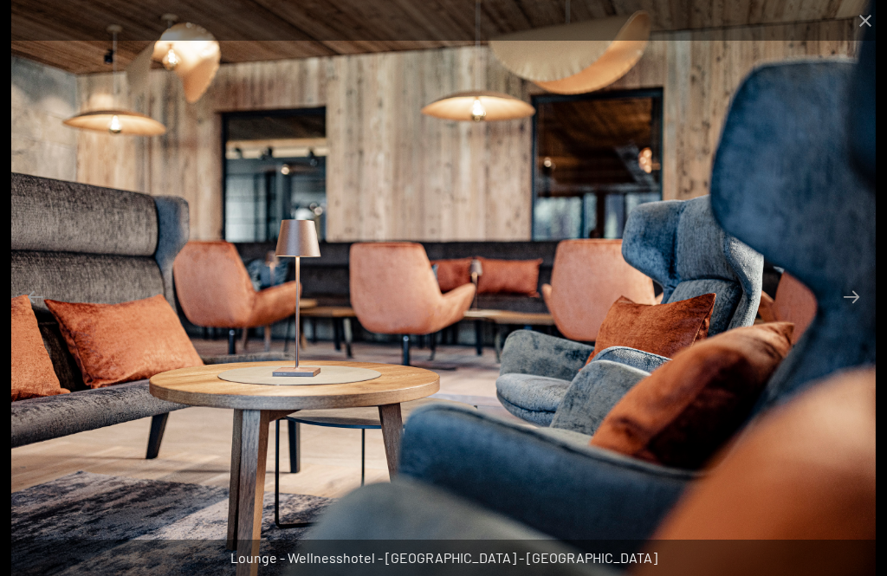
click at [35, 314] on button "Previous slide" at bounding box center [35, 297] width 36 height 34
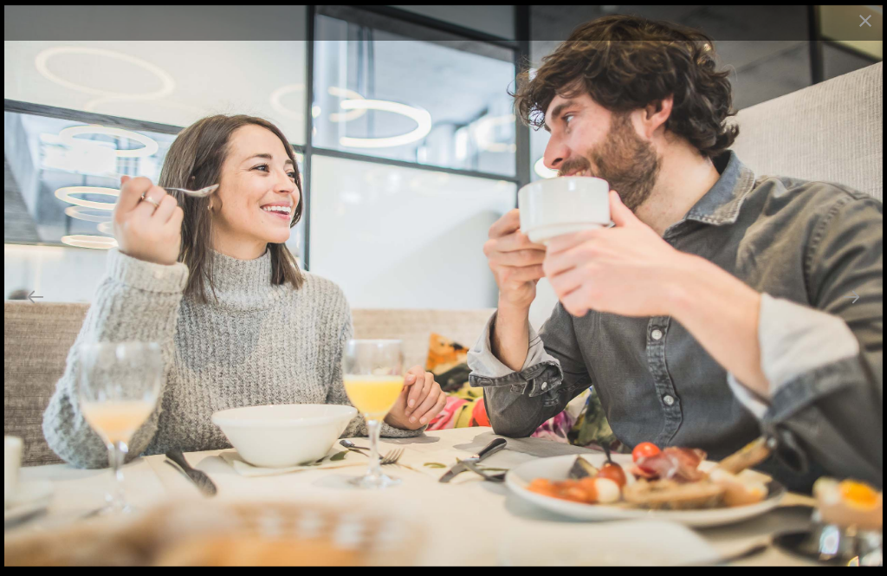
click at [30, 314] on button "Previous slide" at bounding box center [35, 297] width 36 height 34
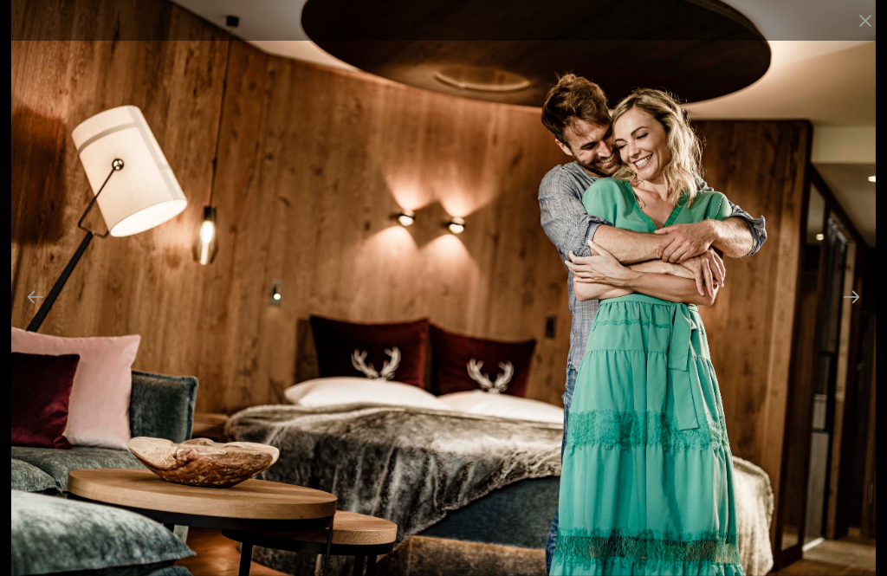
click at [23, 314] on button "Previous slide" at bounding box center [35, 297] width 36 height 34
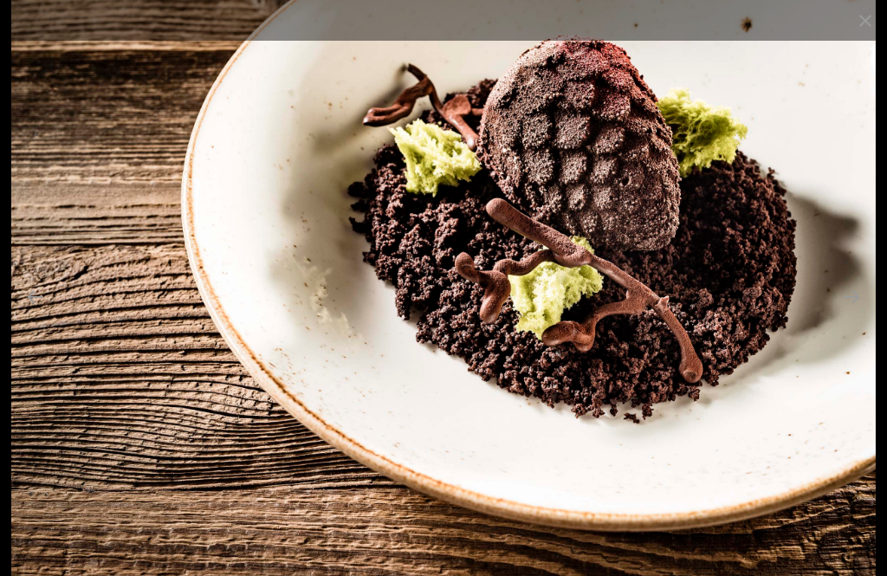
click at [33, 314] on button "Previous slide" at bounding box center [35, 297] width 36 height 34
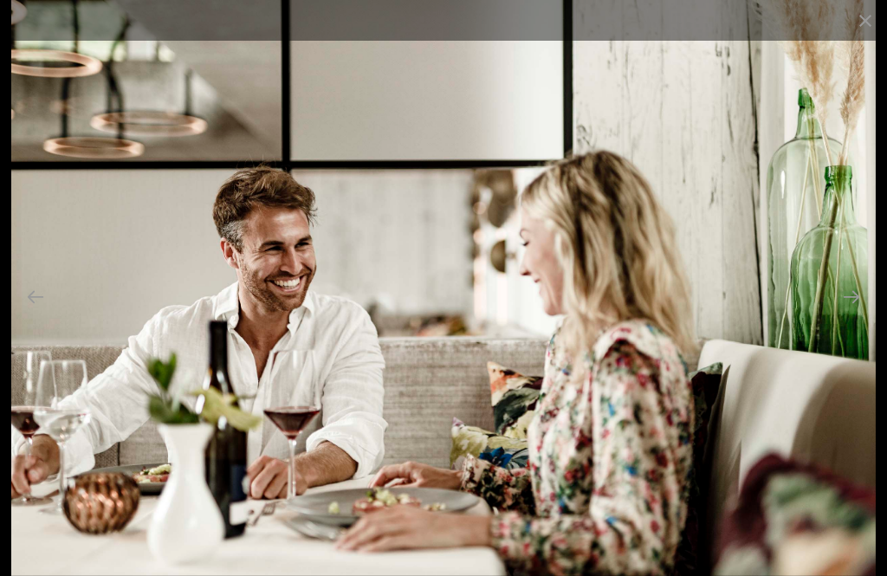
click at [20, 314] on button "Previous slide" at bounding box center [35, 297] width 36 height 34
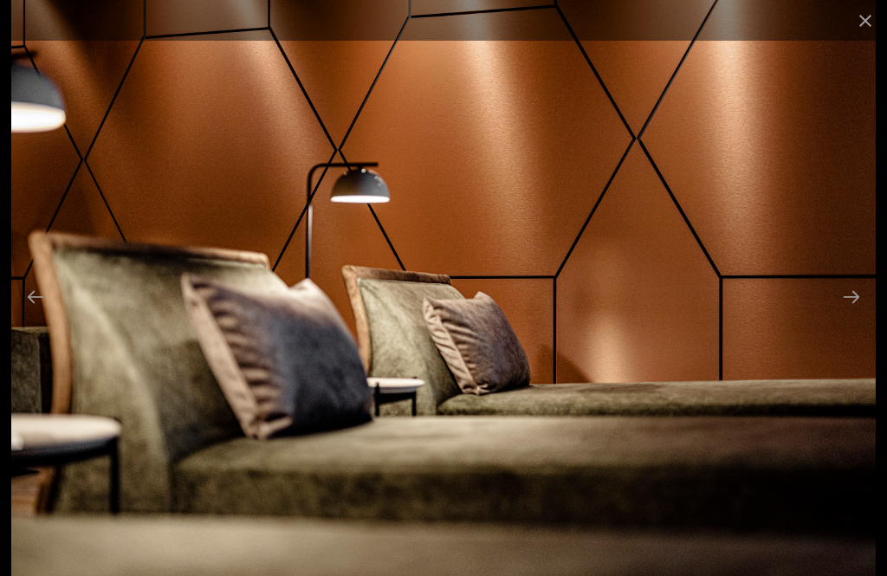
click at [29, 314] on button "Previous slide" at bounding box center [35, 297] width 36 height 34
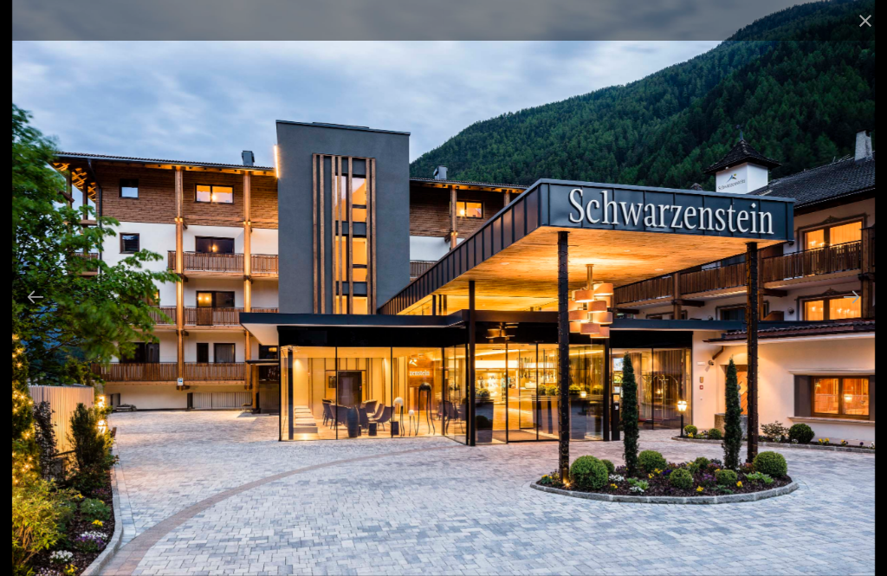
click at [863, 10] on button "Close gallery" at bounding box center [865, 20] width 43 height 41
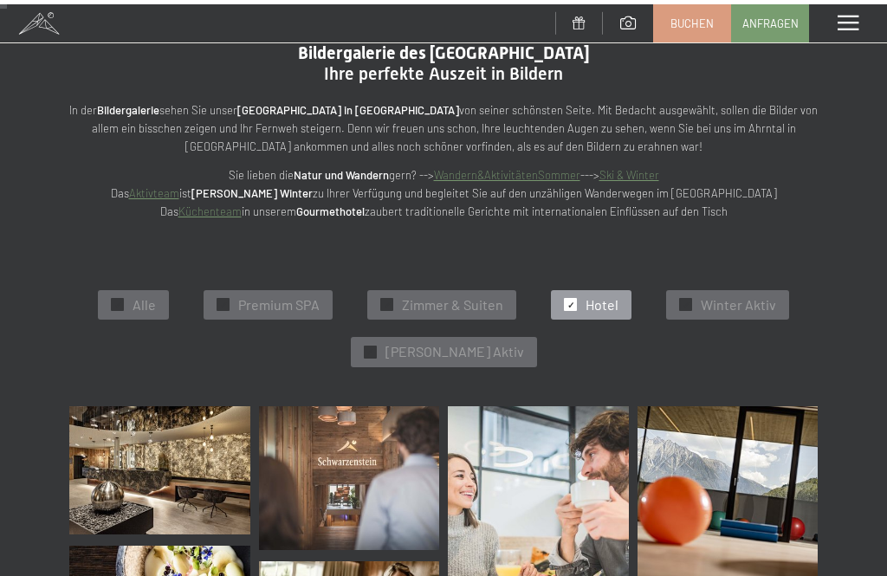
scroll to position [0, 0]
